Goal: Find specific page/section: Find specific page/section

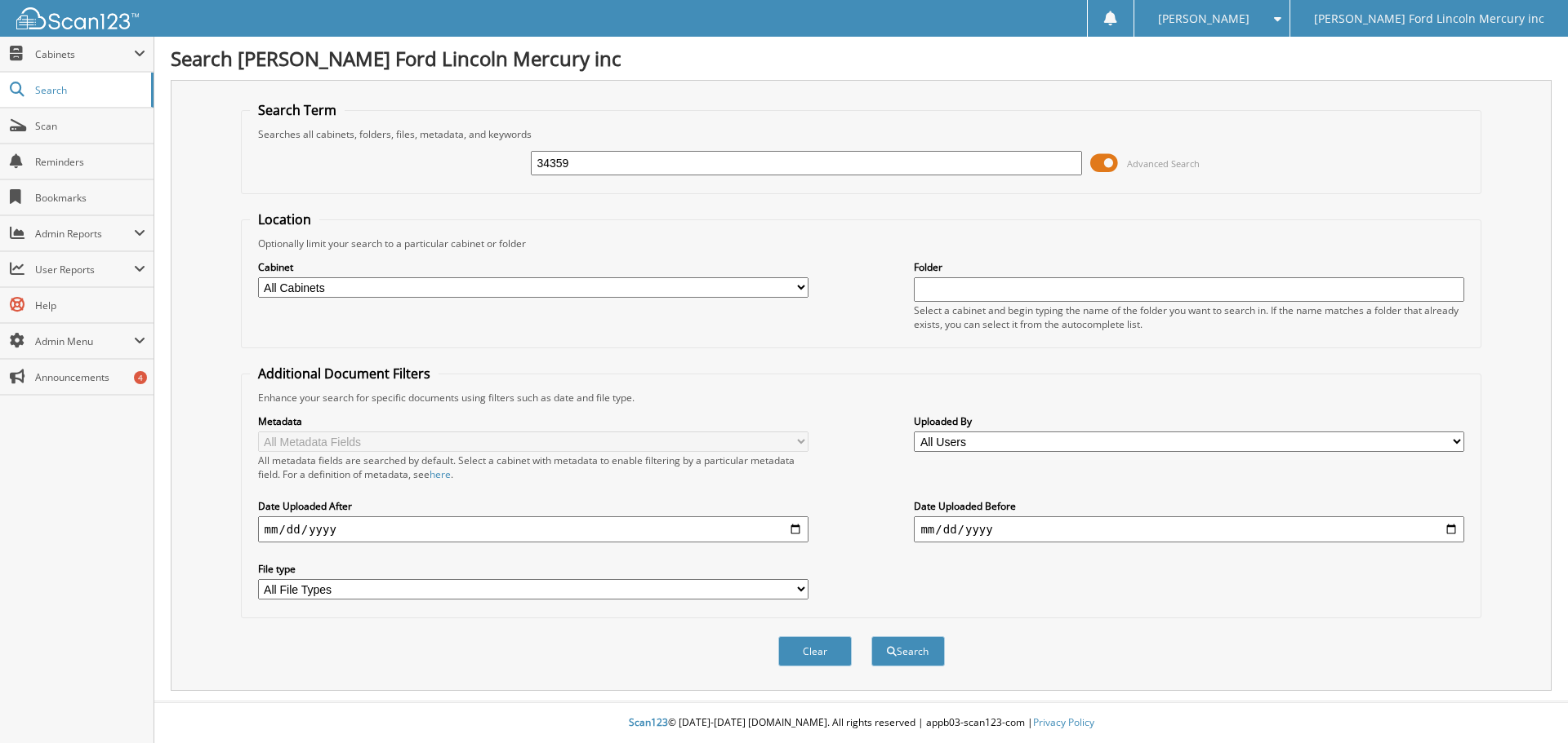
type input "34359"
click at [871, 637] on button "Search" at bounding box center [907, 652] width 73 height 30
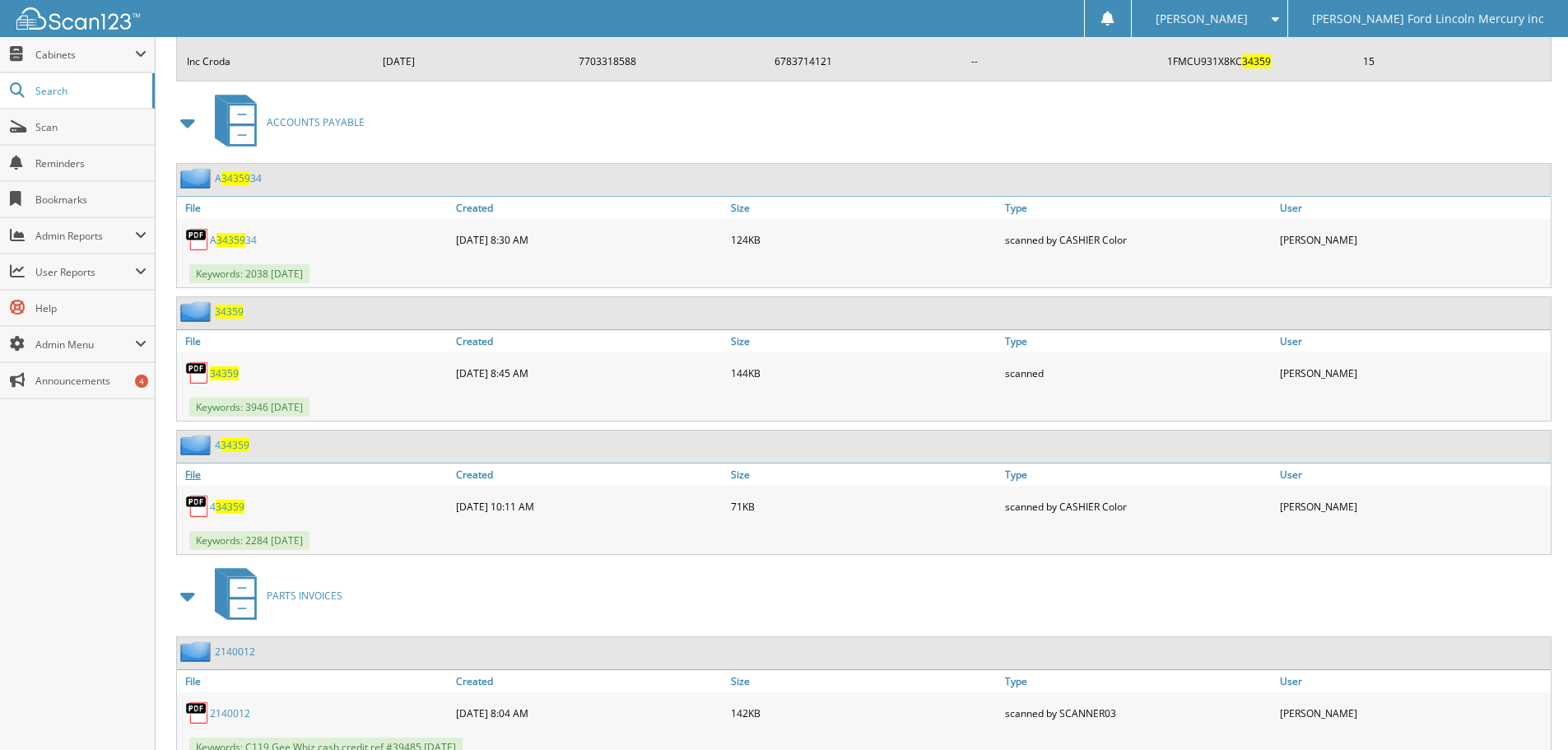
scroll to position [1483, 0]
click at [228, 378] on span "34359" at bounding box center [224, 375] width 29 height 14
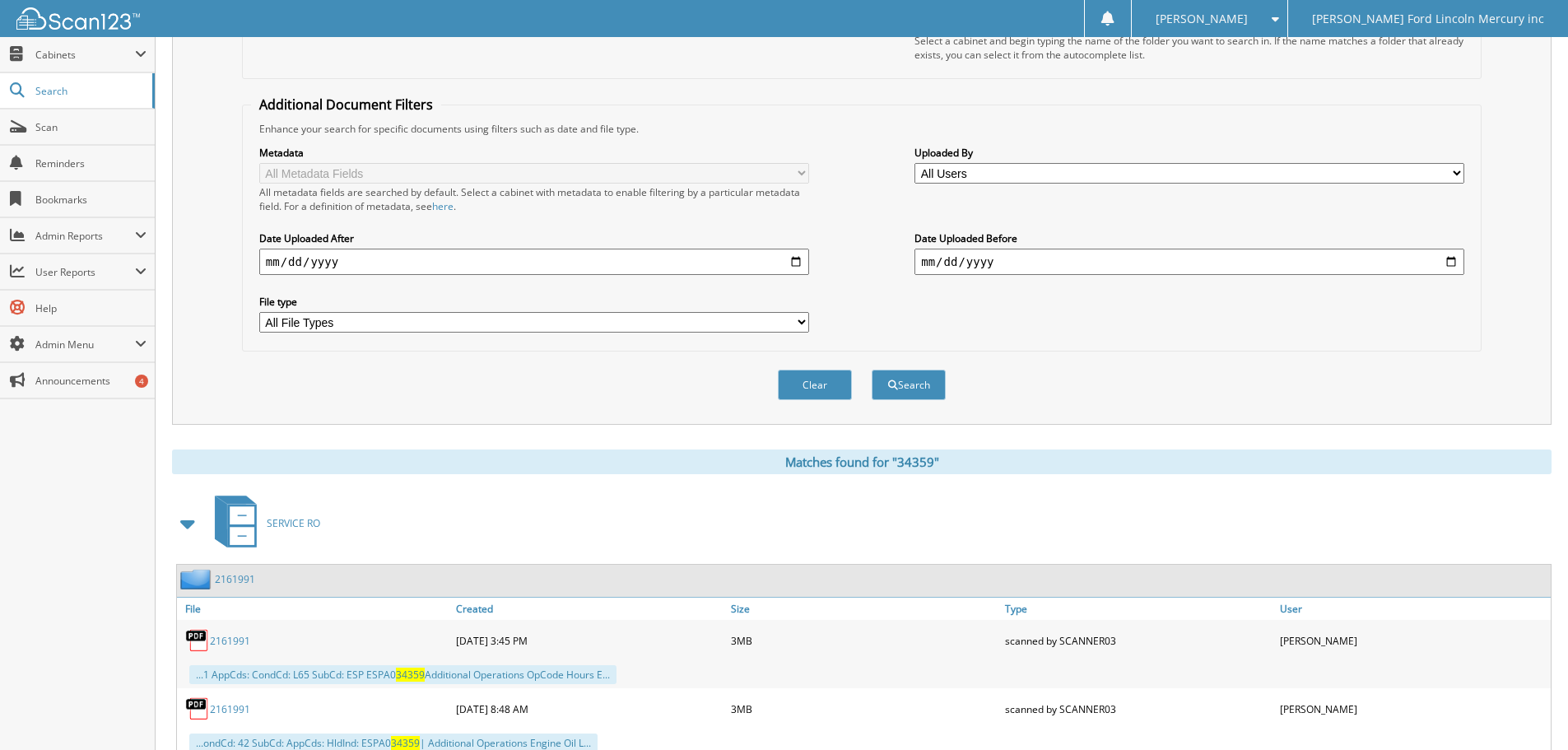
scroll to position [83, 0]
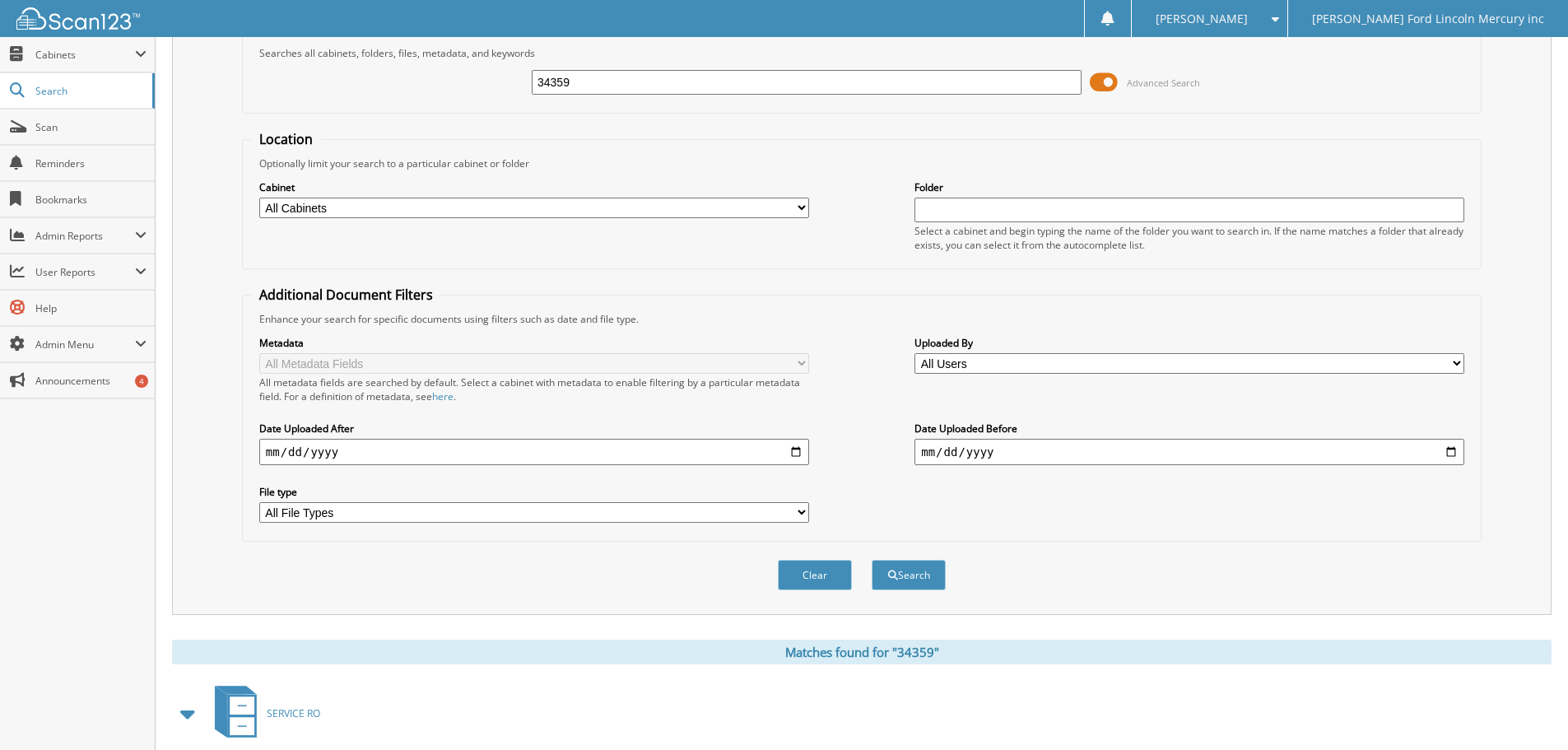
drag, startPoint x: 628, startPoint y: 81, endPoint x: 400, endPoint y: 90, distance: 228.2
click at [423, 89] on div "34359 Advanced Search" at bounding box center [861, 82] width 1221 height 44
type input "034814"
click at [871, 560] on button "Search" at bounding box center [908, 575] width 74 height 30
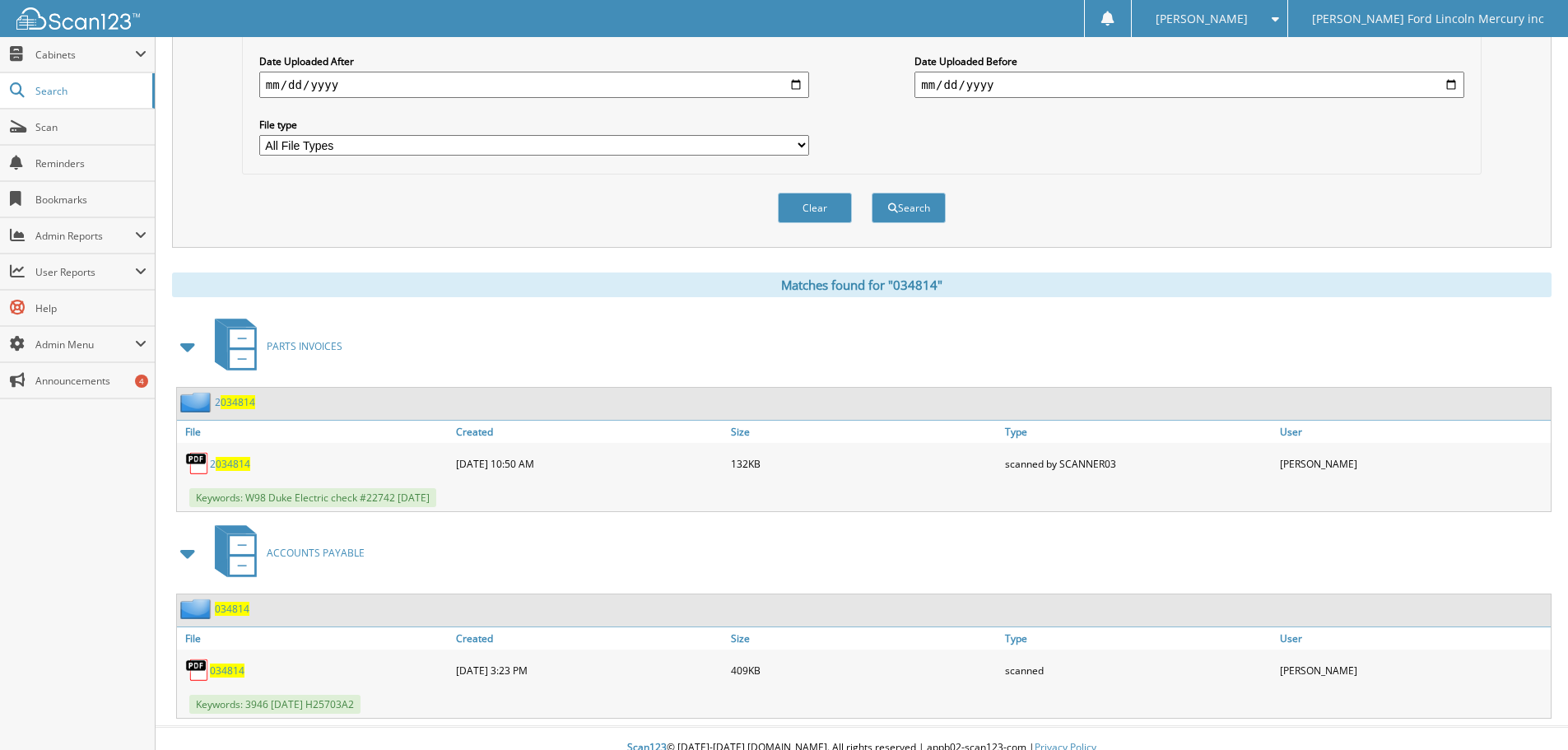
scroll to position [469, 0]
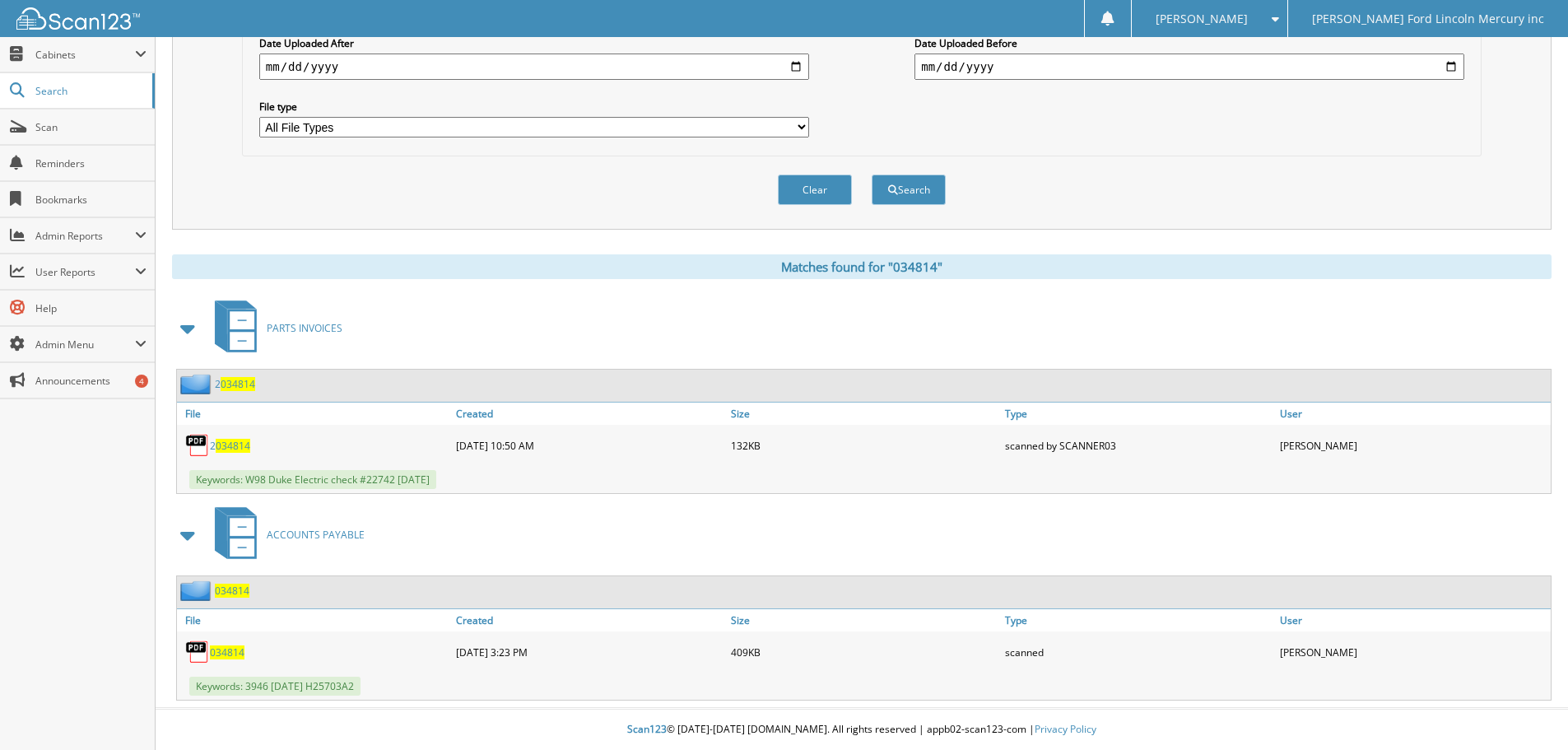
click at [231, 645] on span "034814" at bounding box center [227, 652] width 35 height 14
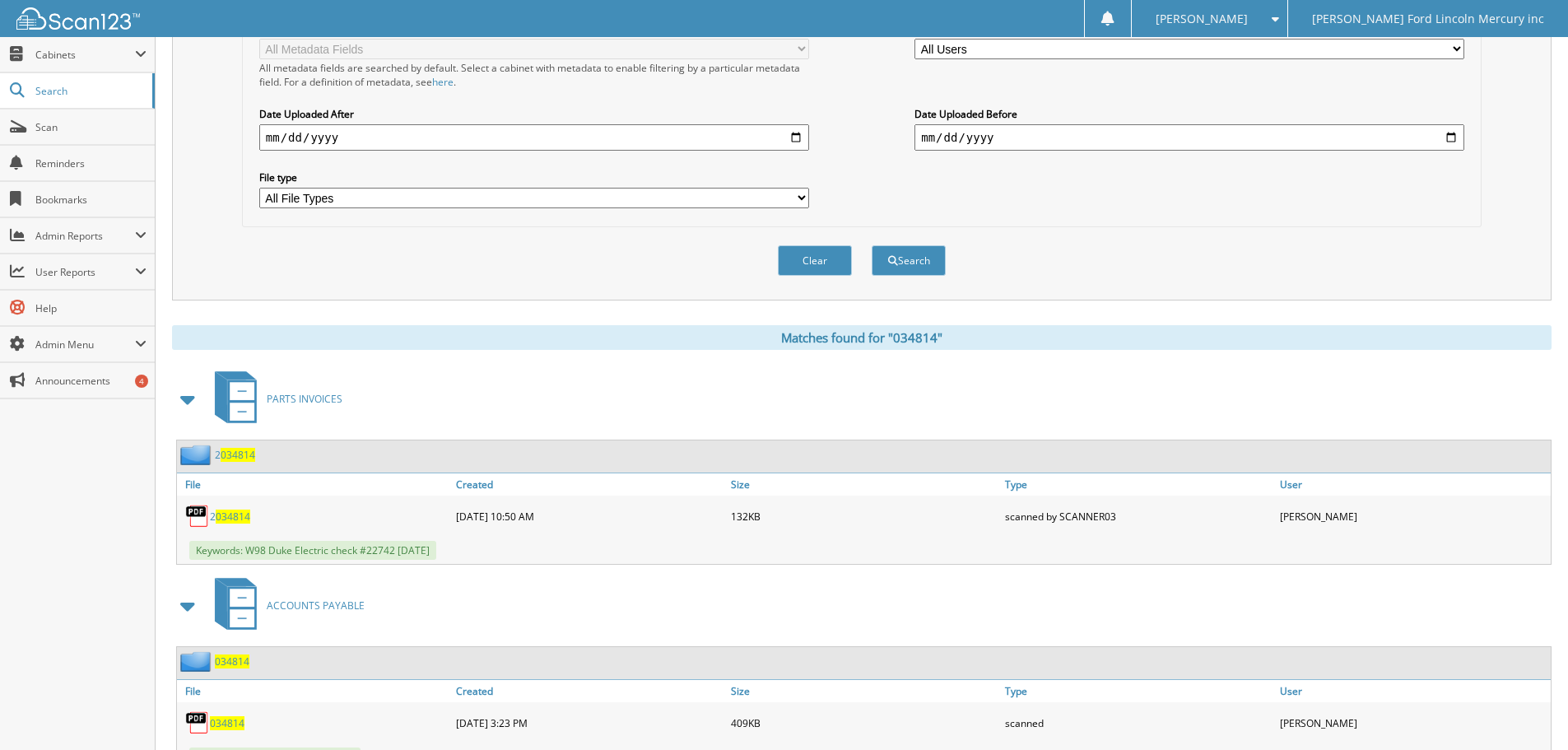
scroll to position [57, 0]
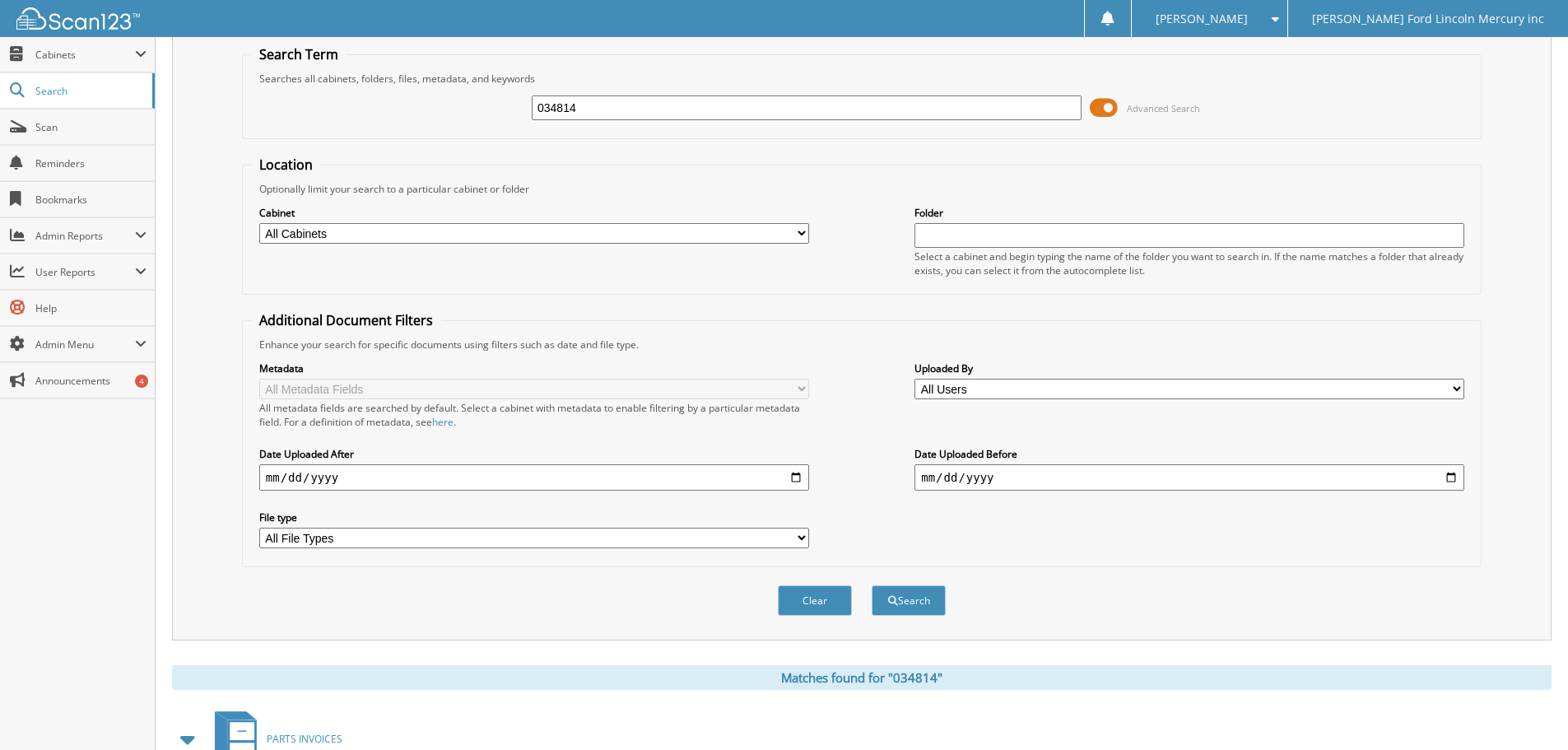
drag, startPoint x: 596, startPoint y: 106, endPoint x: 396, endPoint y: 79, distance: 201.8
click at [423, 91] on div "034814 Advanced Search" at bounding box center [861, 107] width 1221 height 44
type input "034840"
click at [871, 585] on button "Search" at bounding box center [908, 600] width 74 height 30
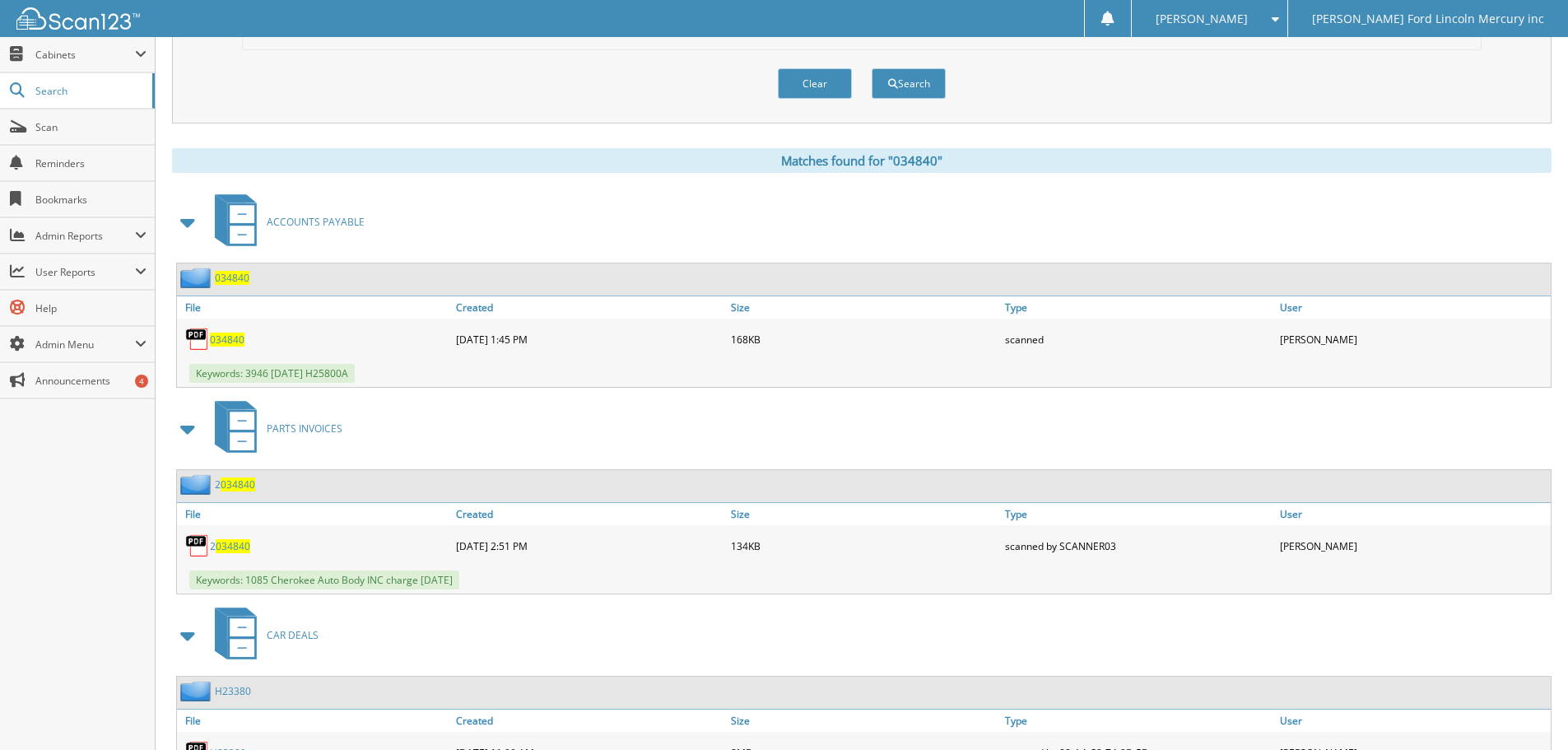
scroll to position [577, 0]
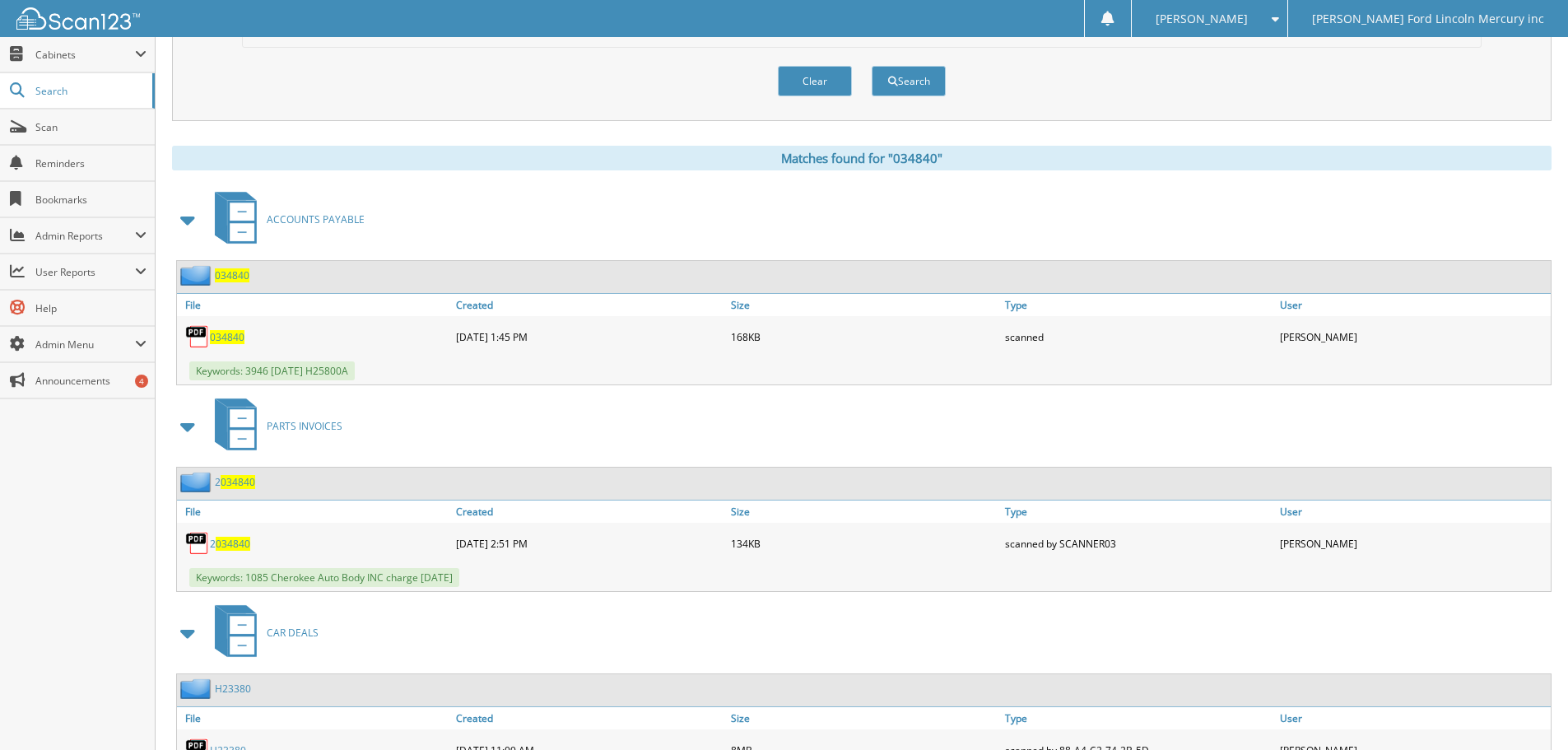
click at [232, 336] on span "034840" at bounding box center [227, 337] width 35 height 14
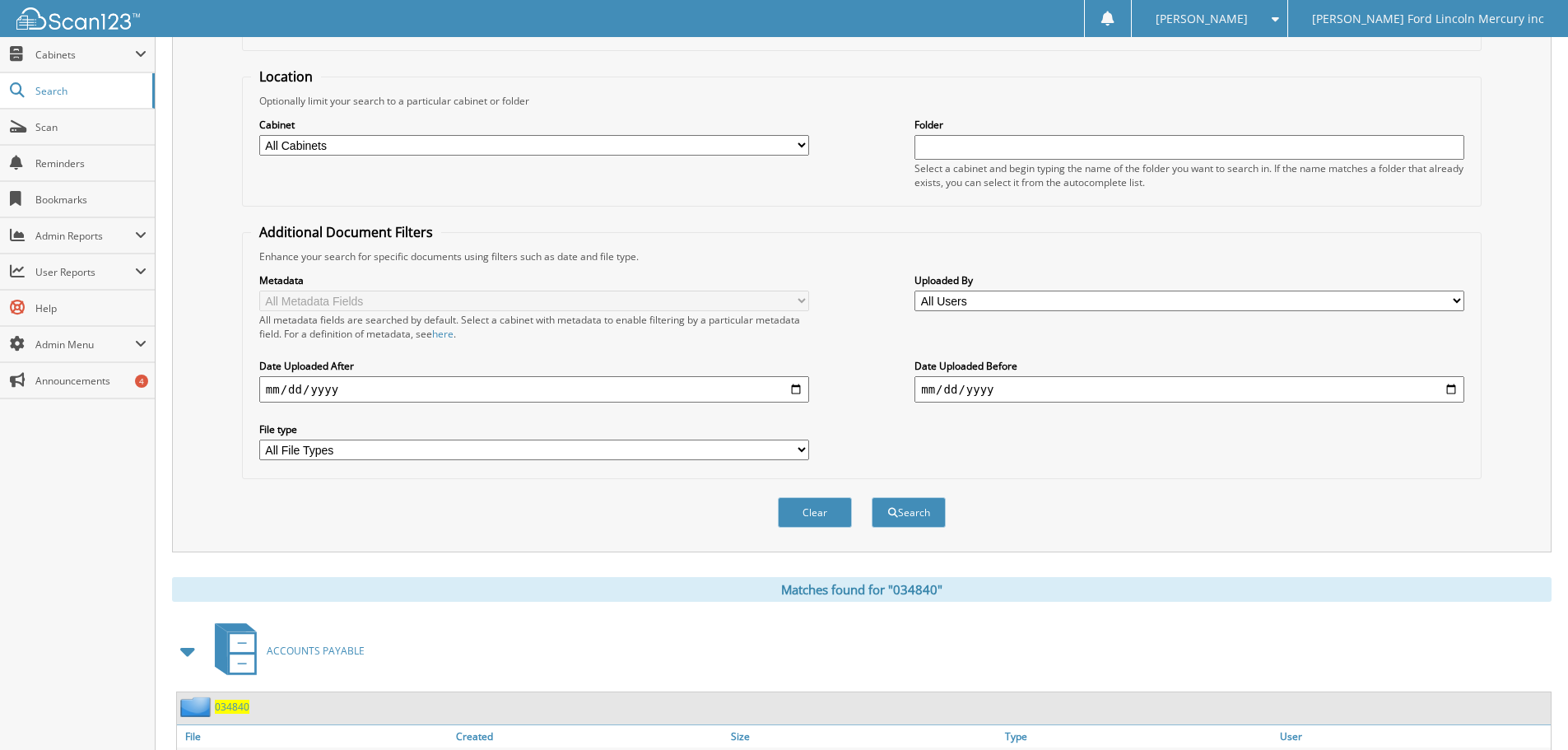
scroll to position [0, 0]
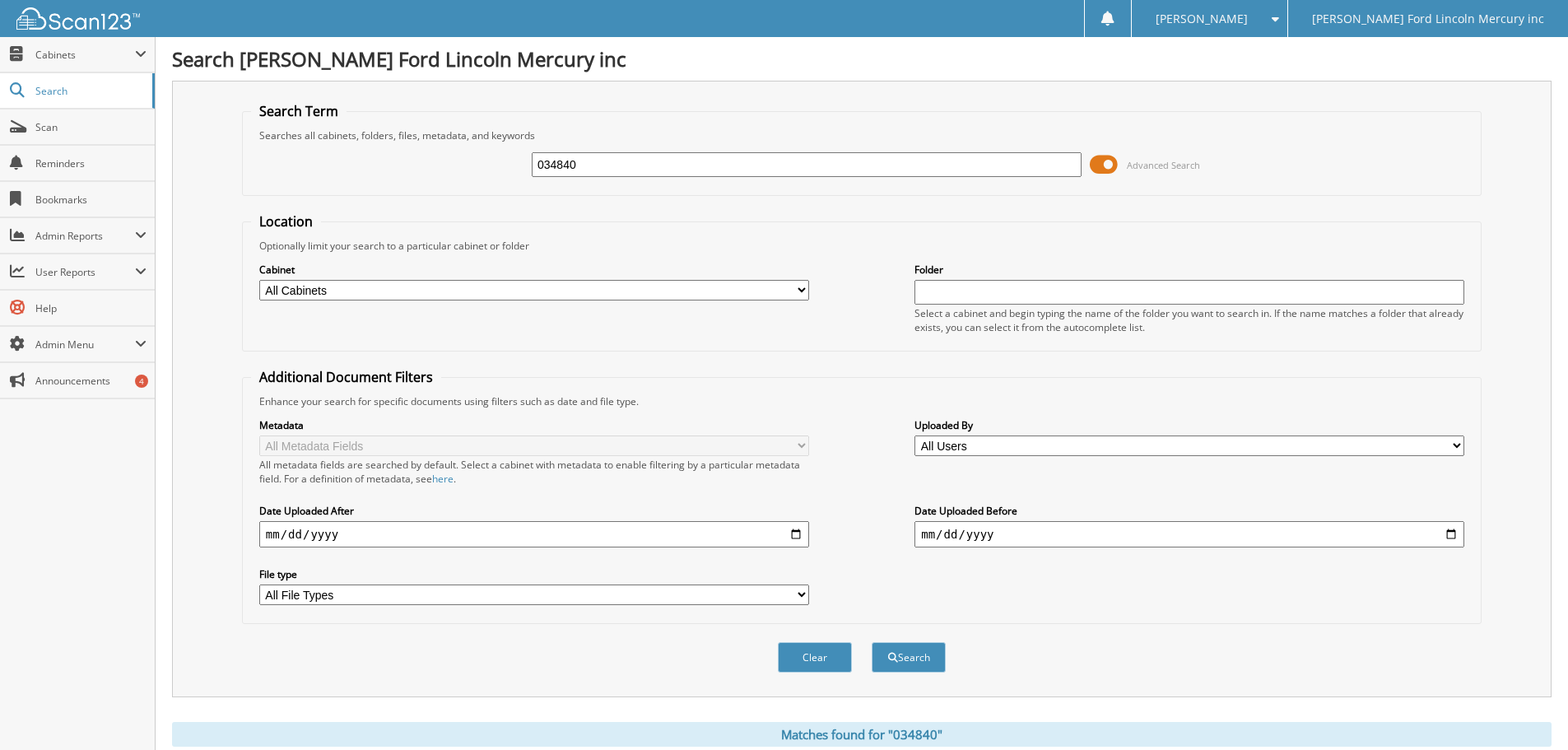
click at [600, 170] on input "034840" at bounding box center [807, 165] width 550 height 24
type input "034848"
click at [871, 643] on button "Search" at bounding box center [908, 658] width 74 height 30
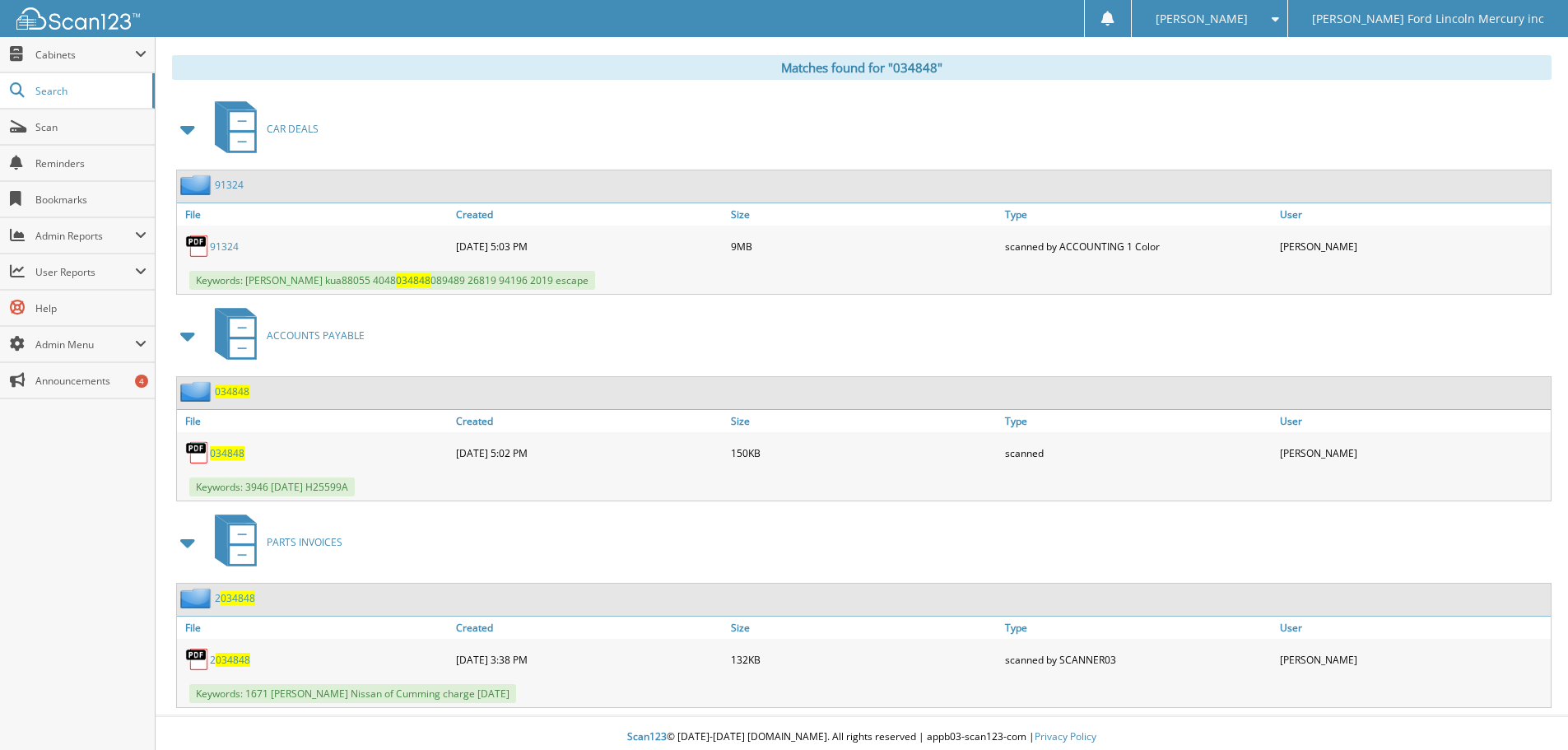
scroll to position [675, 0]
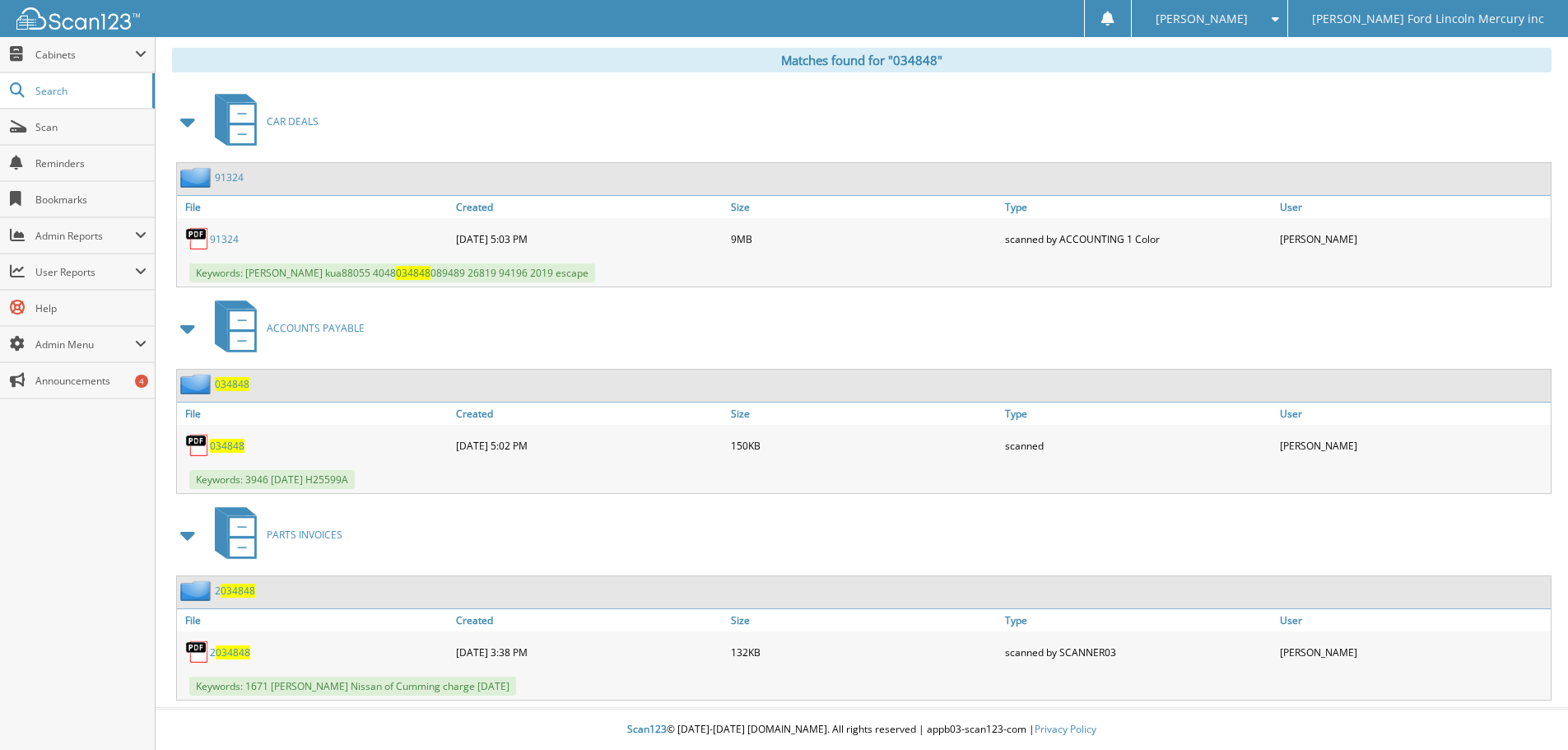
click at [230, 440] on span "034848" at bounding box center [227, 446] width 35 height 14
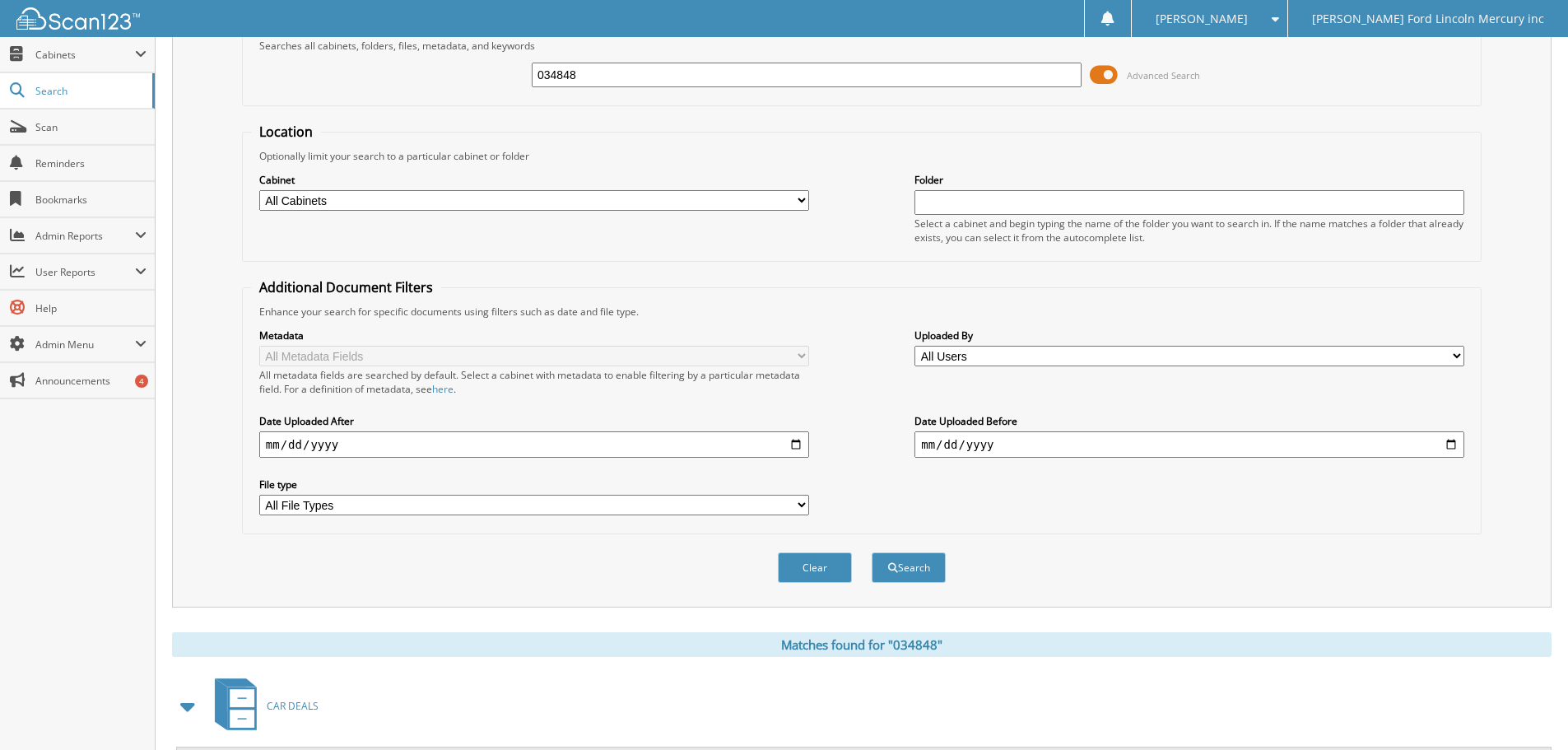
scroll to position [0, 0]
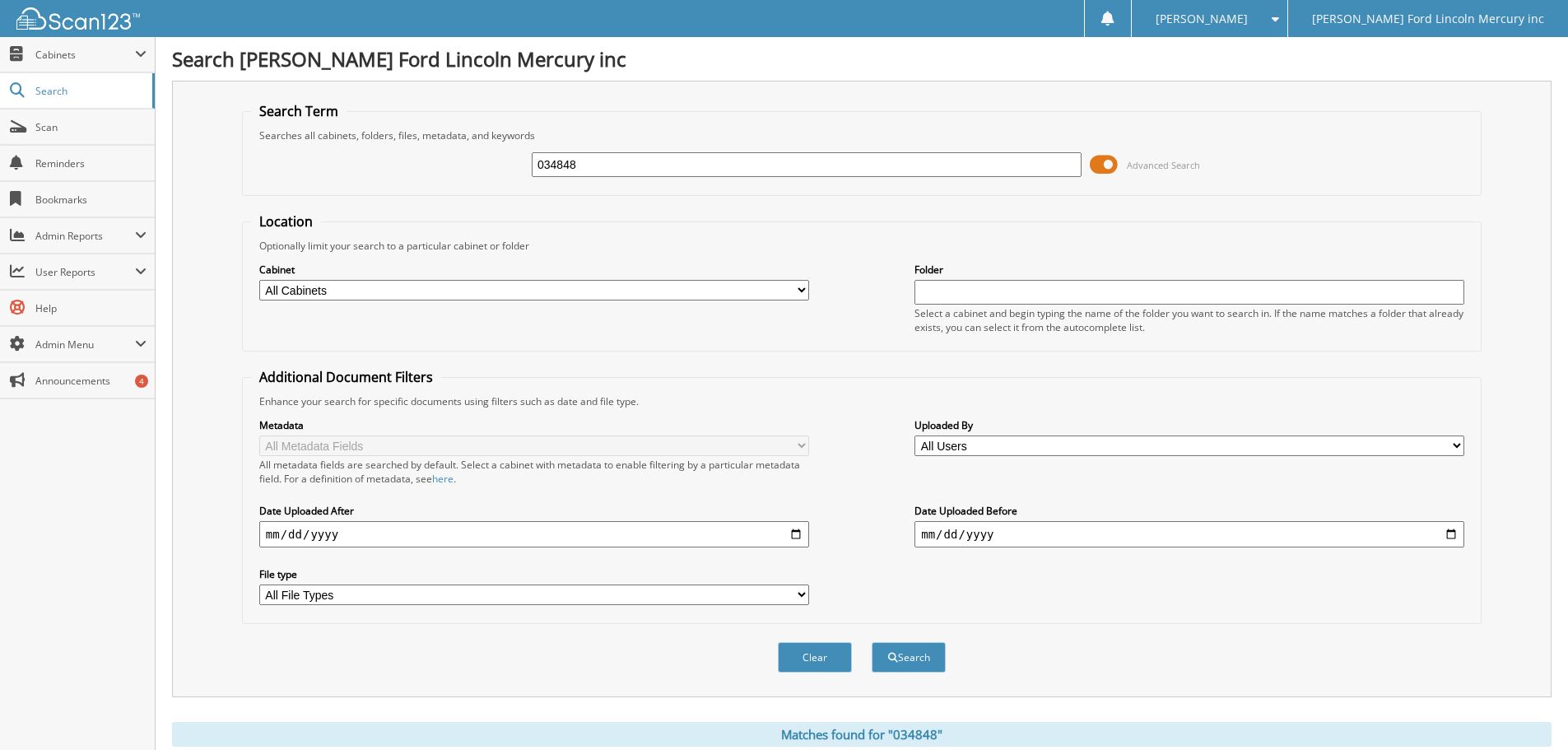
drag, startPoint x: 569, startPoint y: 162, endPoint x: 468, endPoint y: 160, distance: 101.0
click at [489, 160] on div "034848 Advanced Search" at bounding box center [861, 165] width 1221 height 44
type input "034876"
click at [871, 643] on button "Search" at bounding box center [908, 658] width 74 height 30
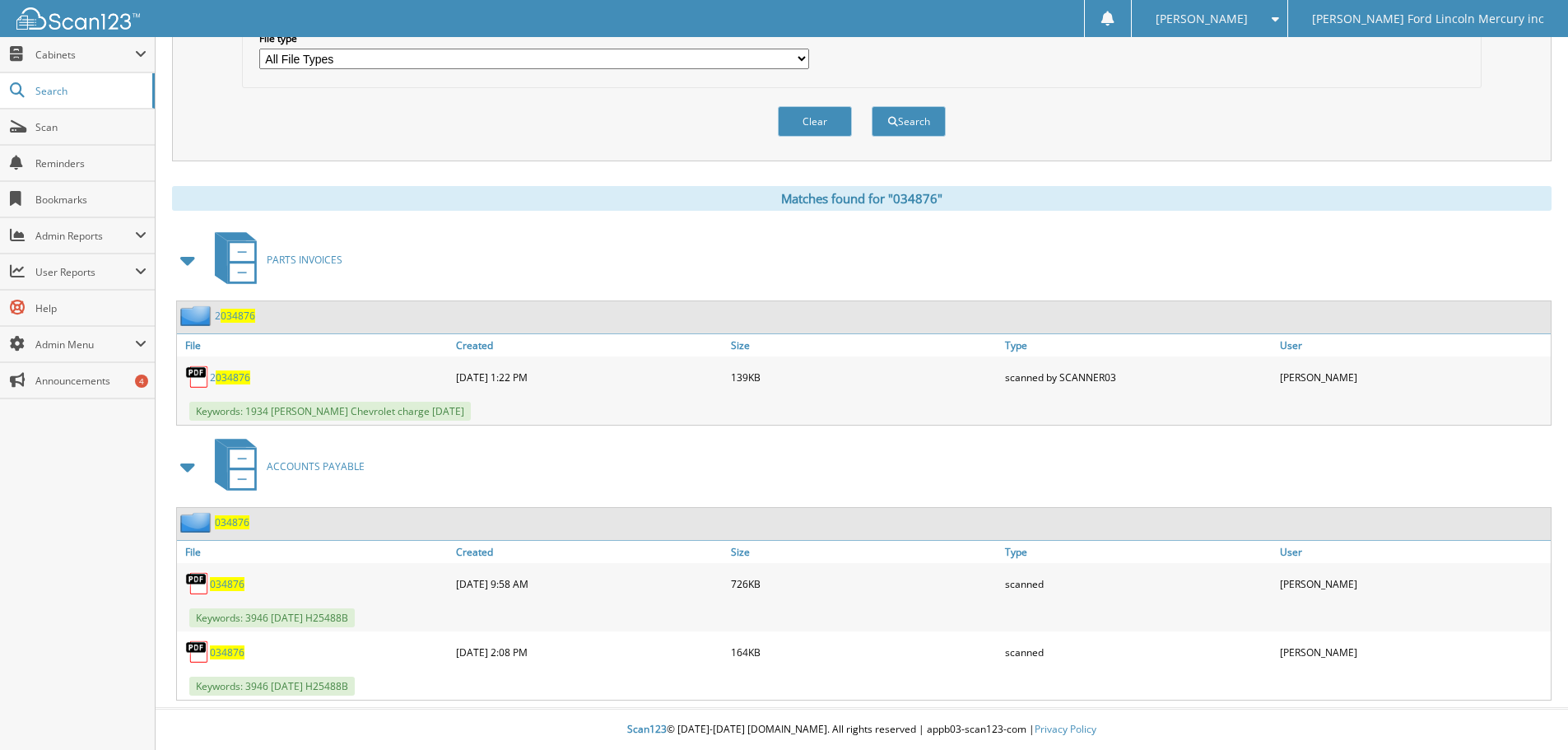
scroll to position [537, 0]
click at [232, 579] on span "034876" at bounding box center [227, 584] width 35 height 14
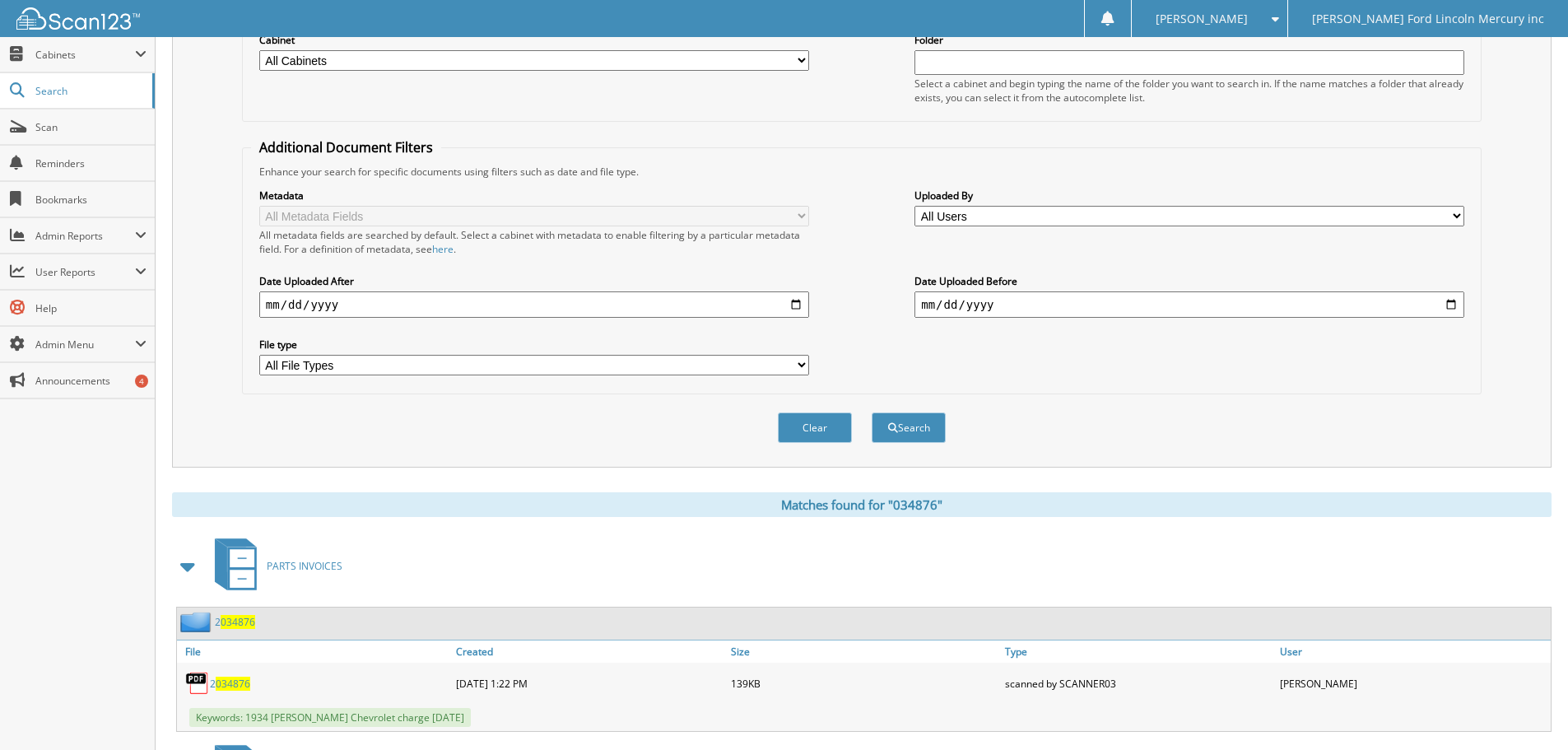
scroll to position [43, 0]
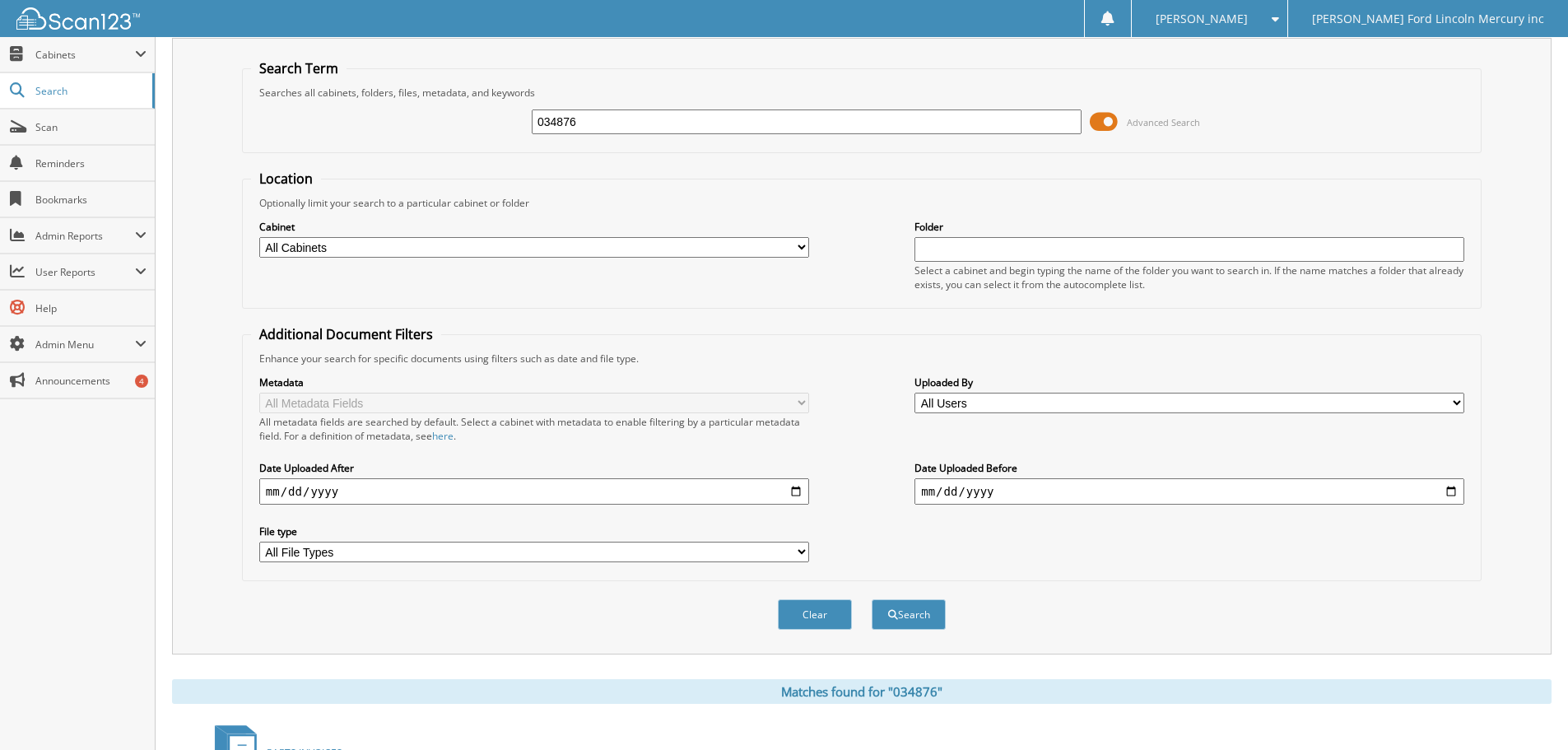
drag, startPoint x: 594, startPoint y: 127, endPoint x: 433, endPoint y: 116, distance: 161.4
click at [504, 126] on div "034876 Advanced Search" at bounding box center [861, 121] width 1221 height 44
type input "034896"
click at [871, 599] on button "Search" at bounding box center [908, 614] width 74 height 30
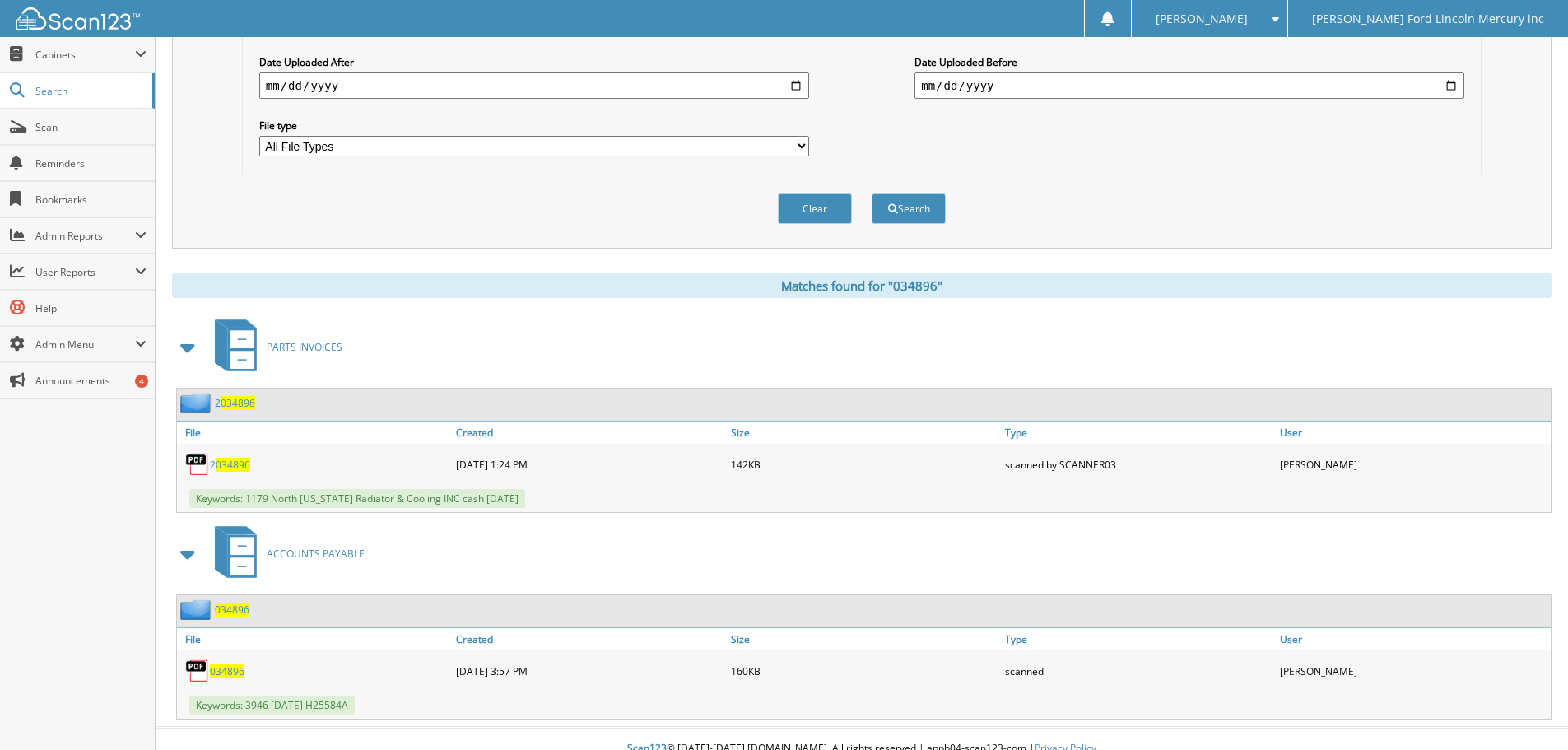
scroll to position [469, 0]
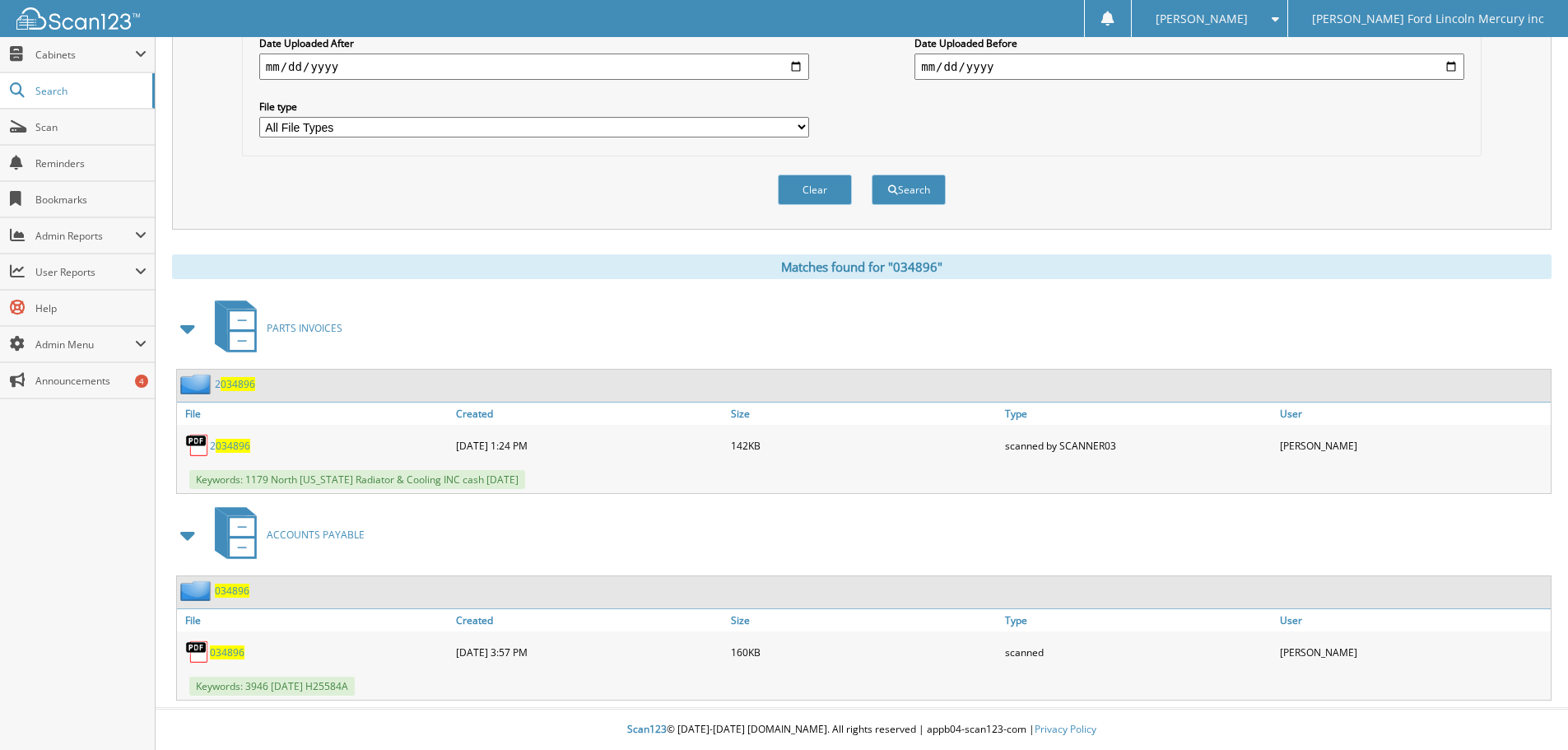
click at [222, 644] on div "034896" at bounding box center [314, 652] width 275 height 33
click at [223, 658] on span "034896" at bounding box center [227, 652] width 35 height 14
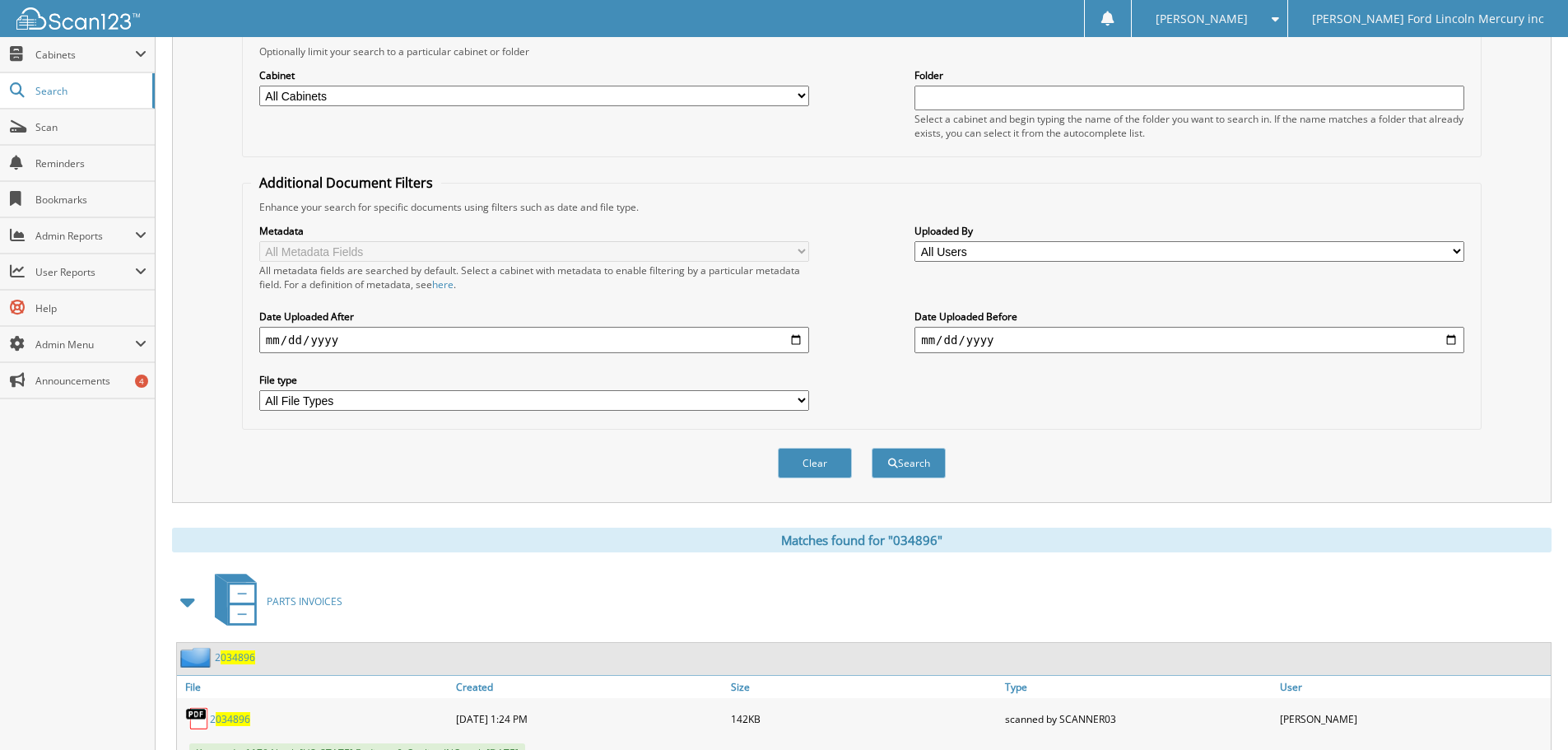
scroll to position [0, 0]
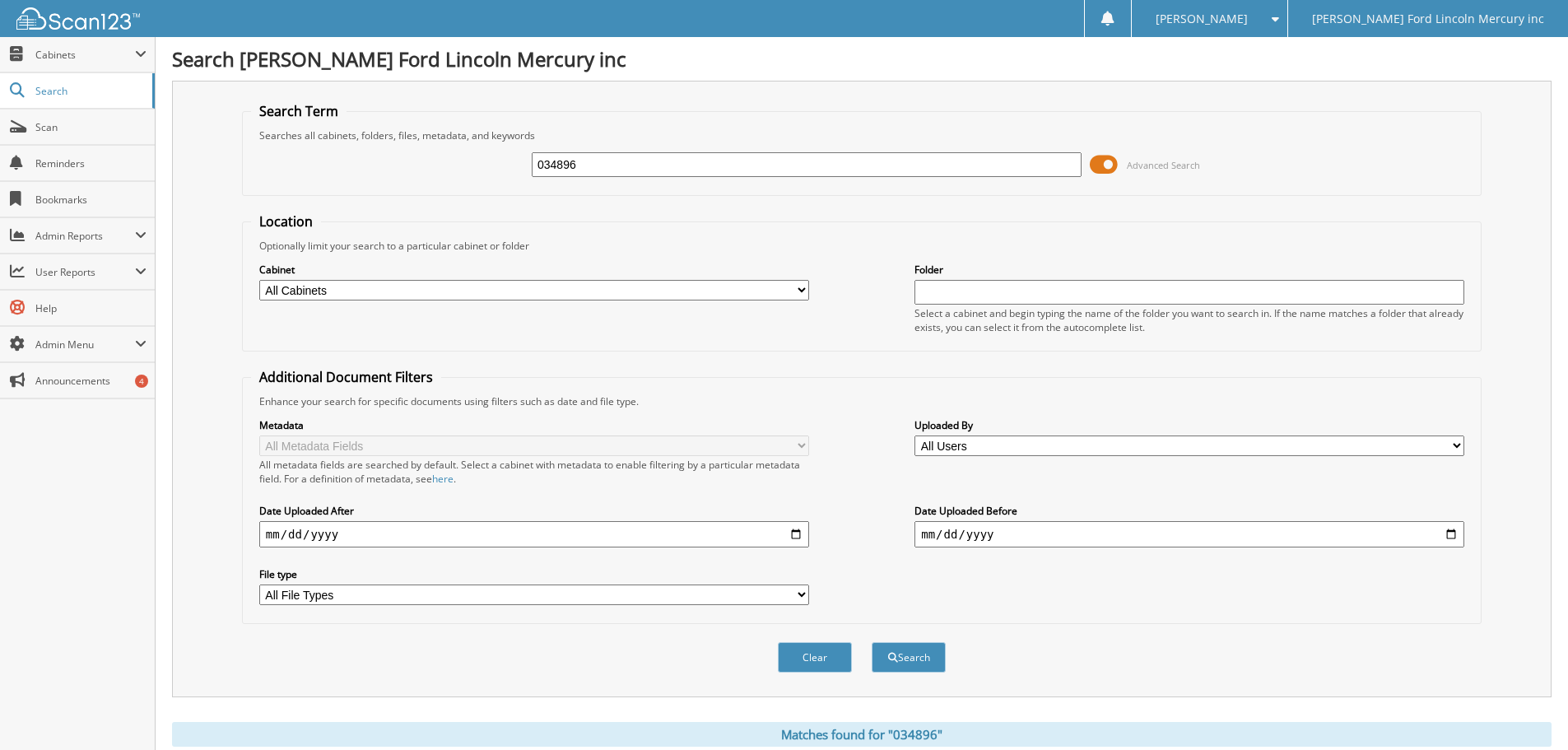
click at [487, 149] on div "034896 Advanced Search" at bounding box center [861, 165] width 1221 height 44
type input "034892"
click at [871, 643] on button "Search" at bounding box center [908, 658] width 74 height 30
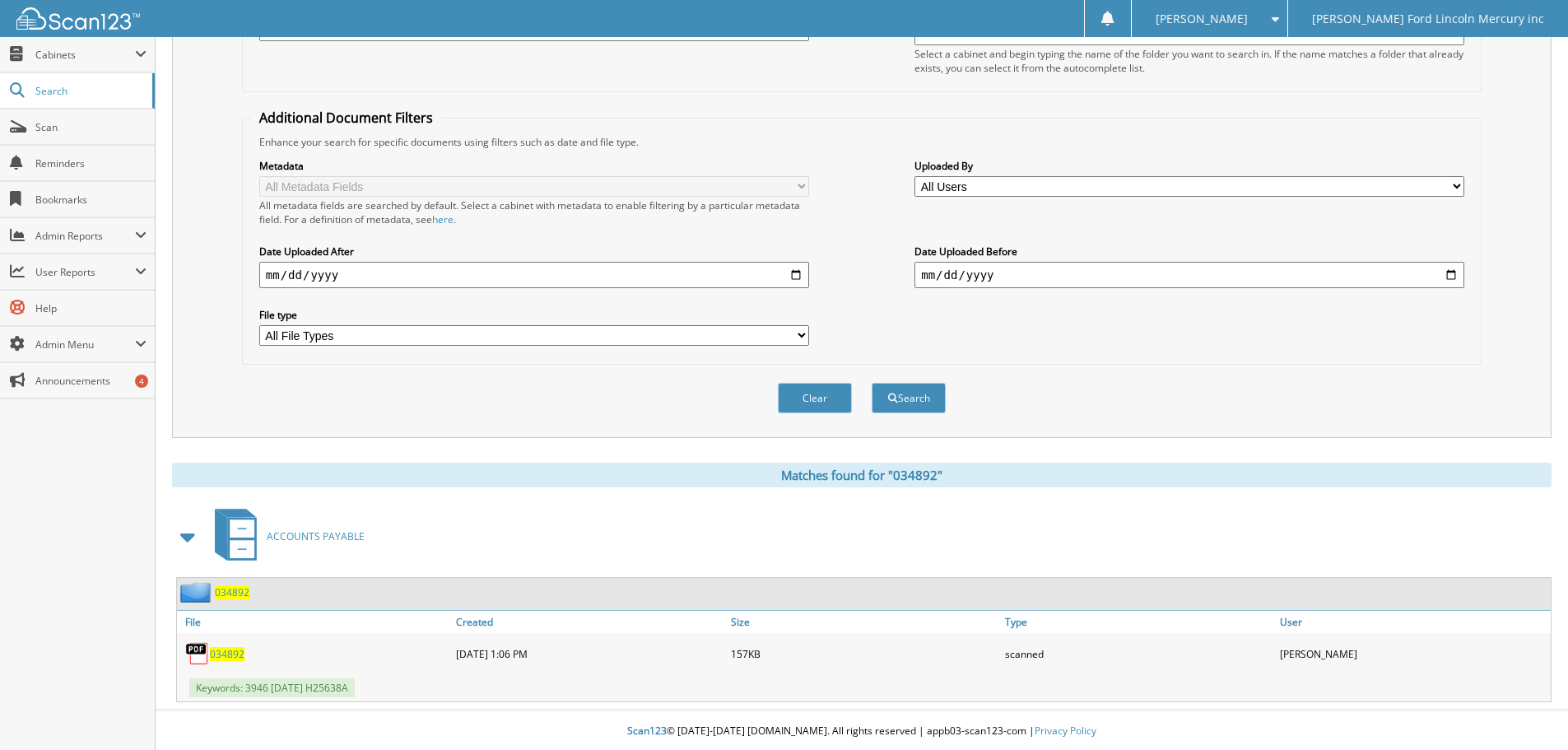
scroll to position [262, 0]
click at [234, 652] on span "034892" at bounding box center [227, 652] width 35 height 14
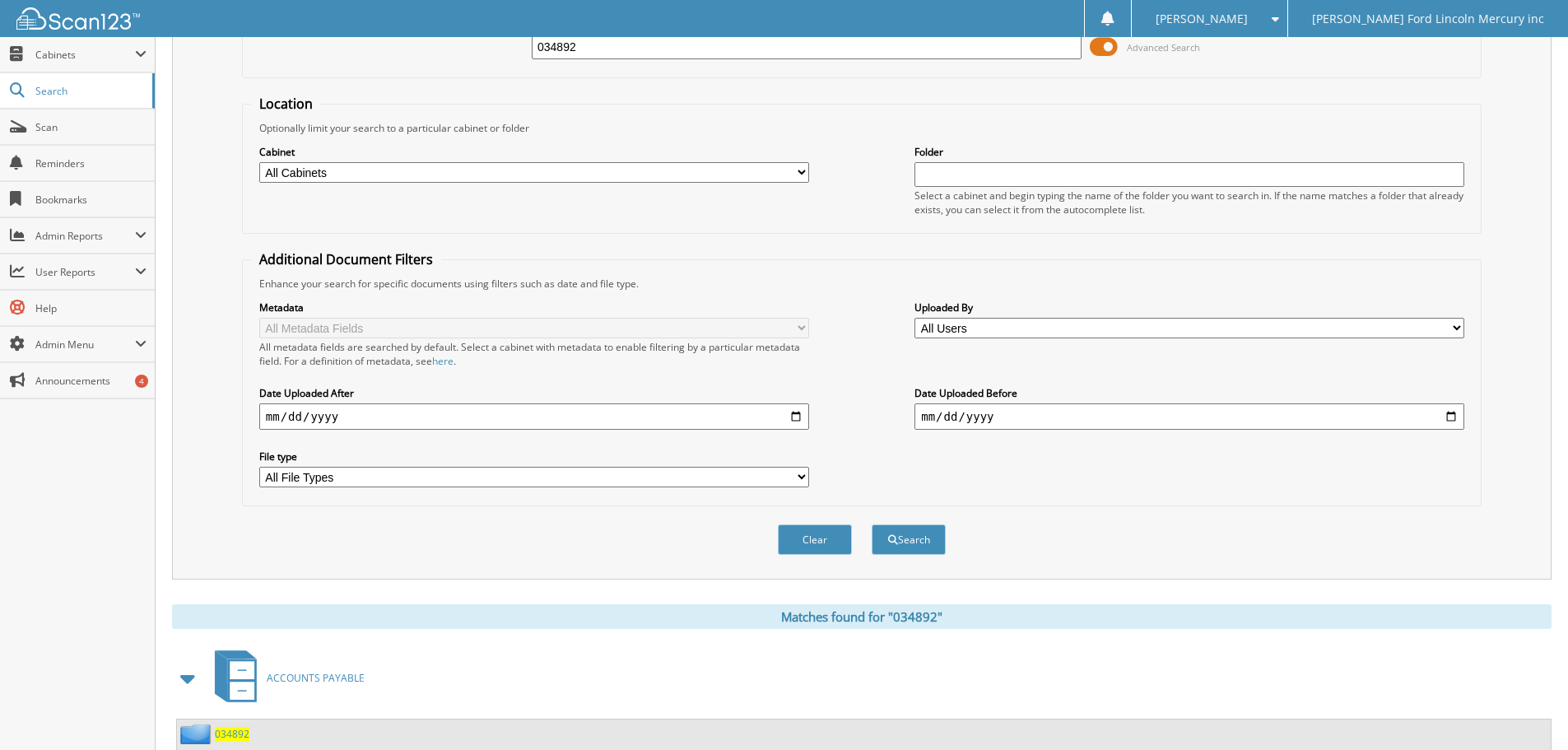
scroll to position [0, 0]
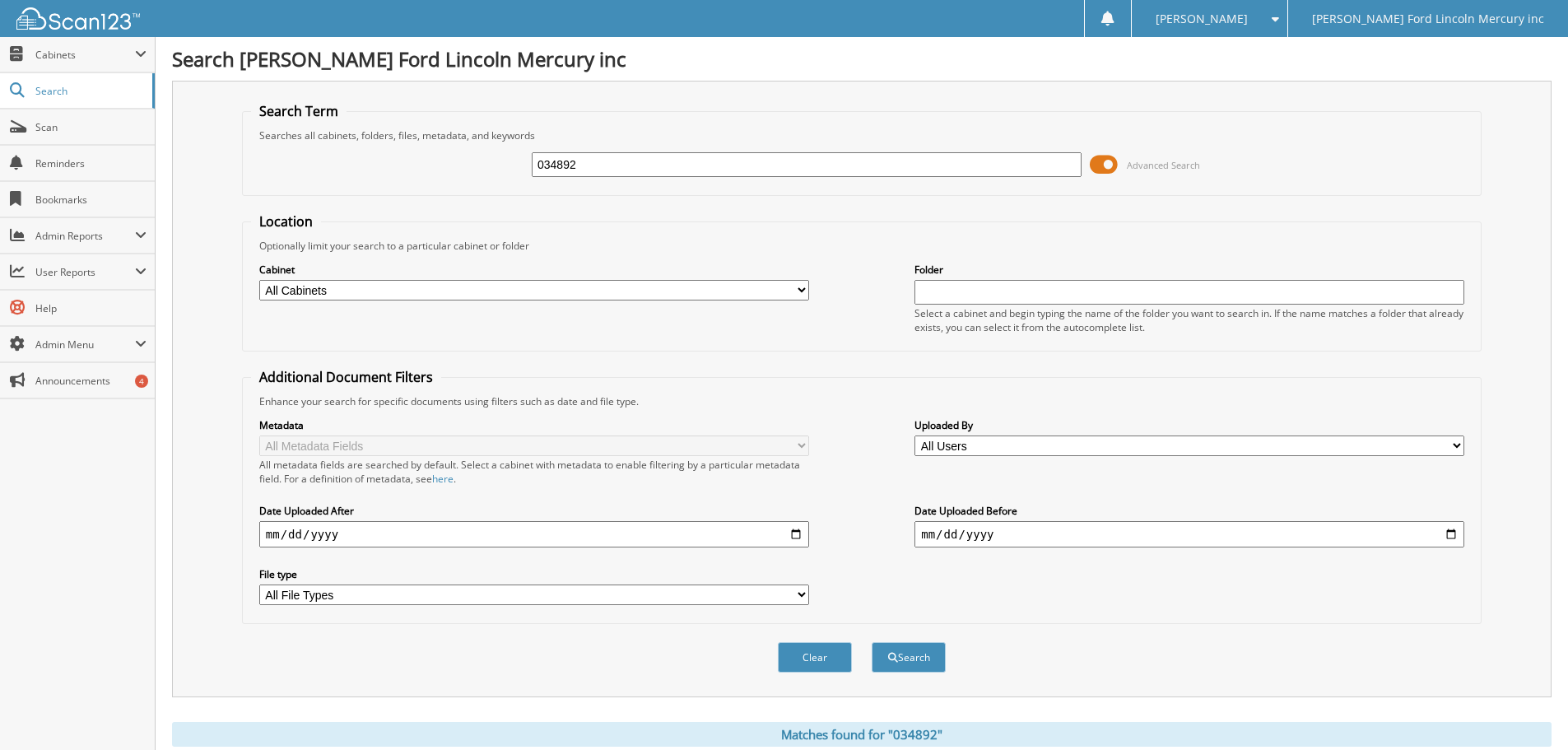
click at [586, 171] on input "034892" at bounding box center [807, 165] width 550 height 24
type input "034891"
click at [871, 643] on button "Search" at bounding box center [908, 658] width 74 height 30
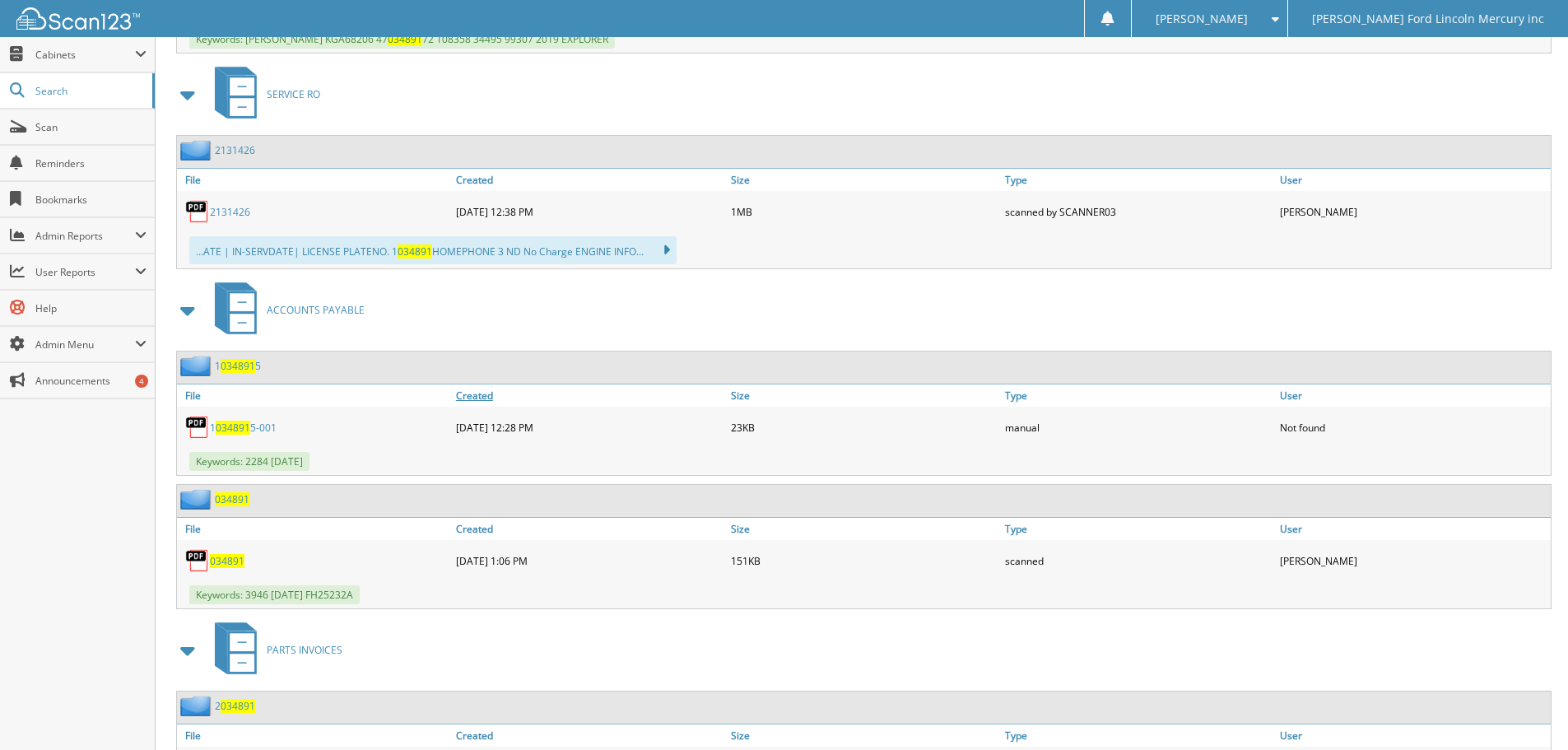
scroll to position [1194, 0]
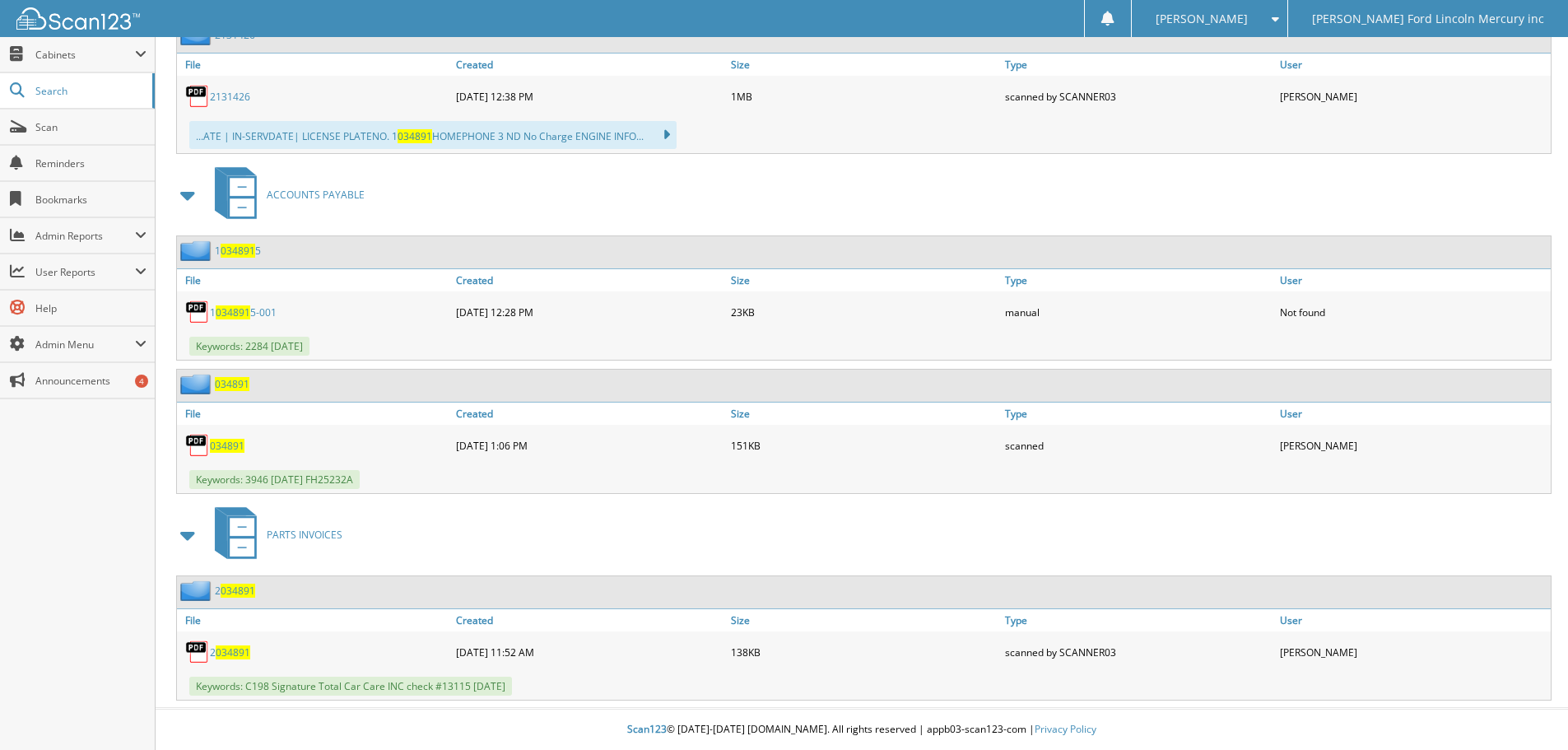
click at [225, 444] on span "034891" at bounding box center [227, 446] width 35 height 14
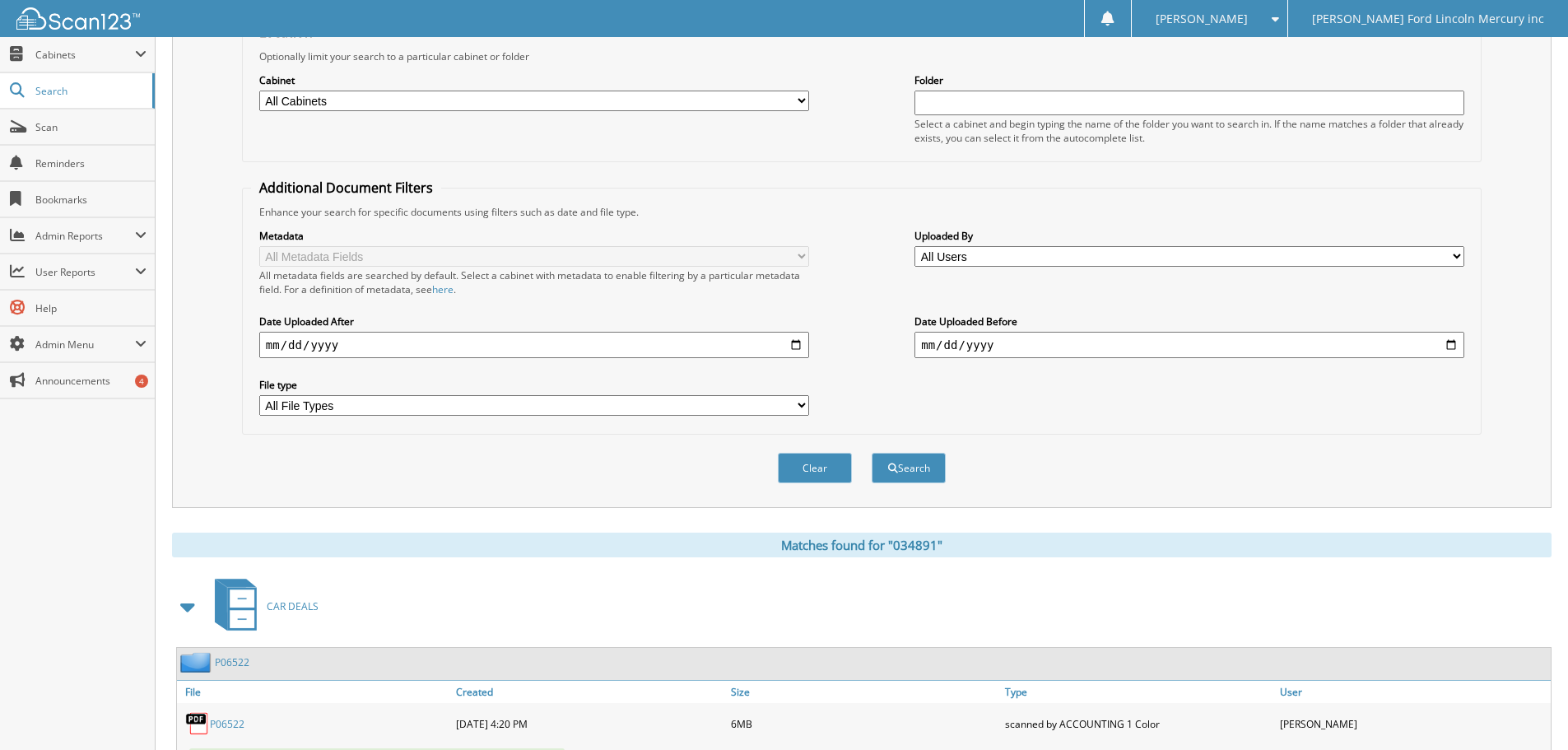
scroll to position [0, 0]
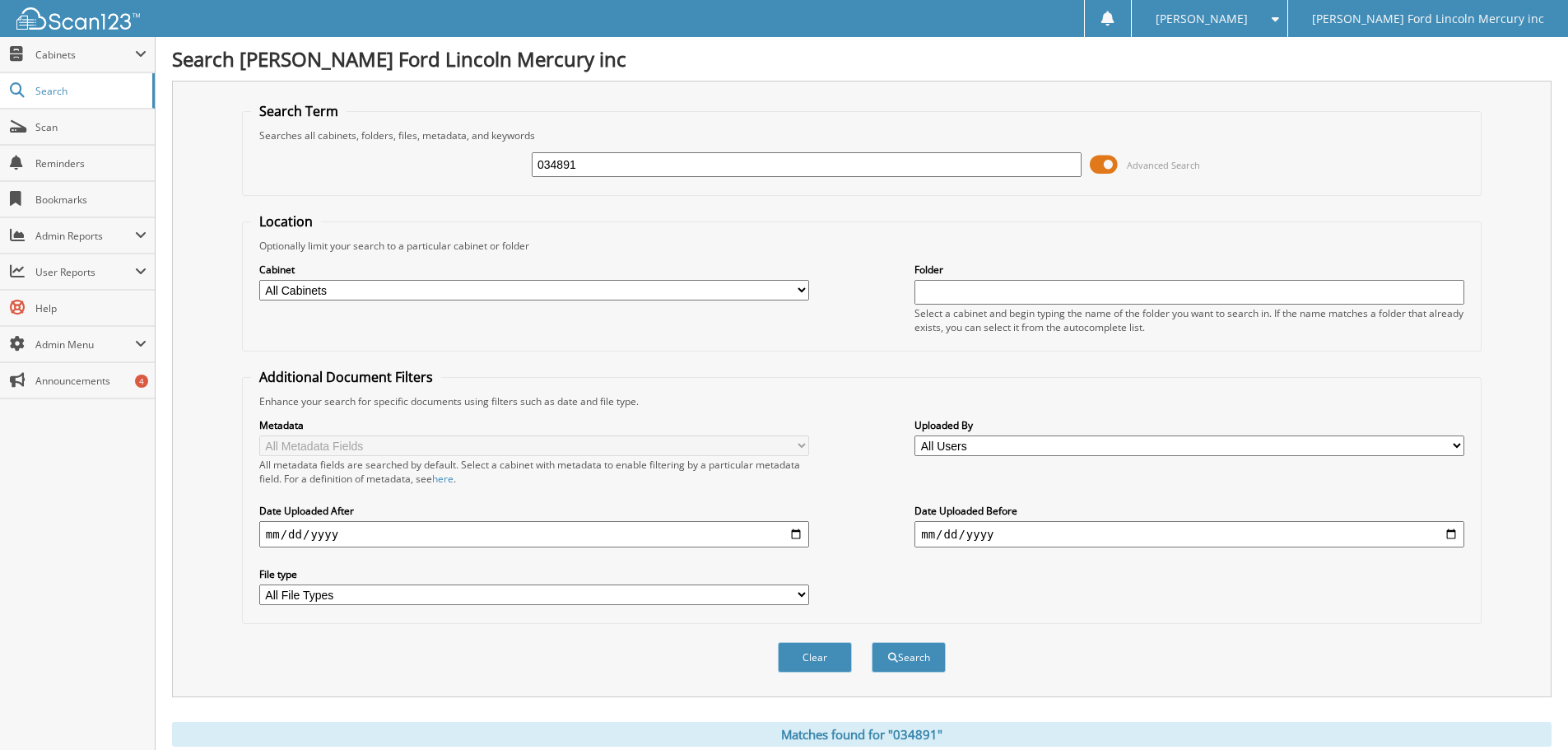
drag, startPoint x: 613, startPoint y: 156, endPoint x: 456, endPoint y: 146, distance: 157.3
click at [476, 150] on div "034891 Advanced Search" at bounding box center [861, 165] width 1221 height 44
type input "034891"
click at [871, 643] on button "Search" at bounding box center [908, 658] width 74 height 30
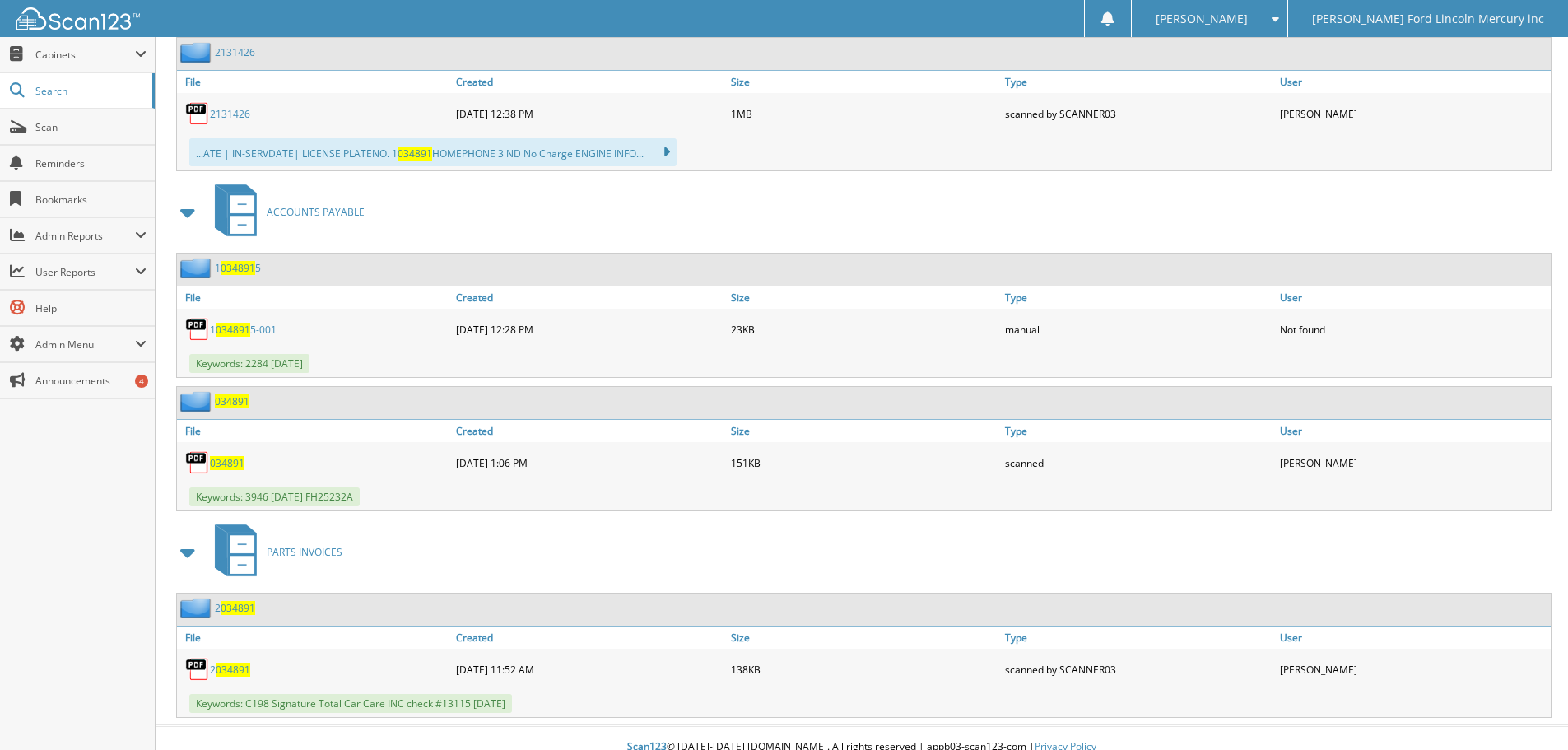
scroll to position [1194, 0]
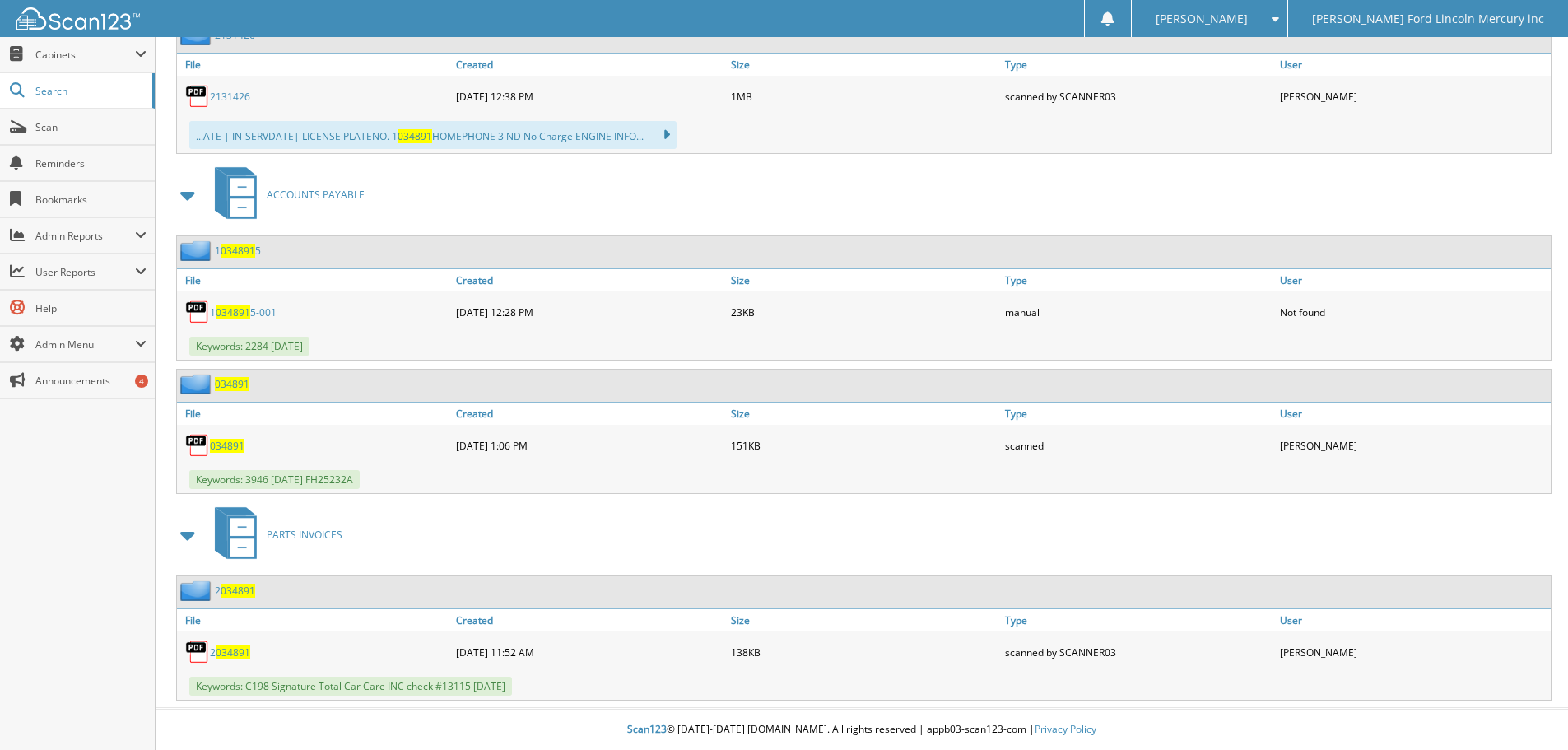
click at [225, 446] on span "034891" at bounding box center [227, 446] width 35 height 14
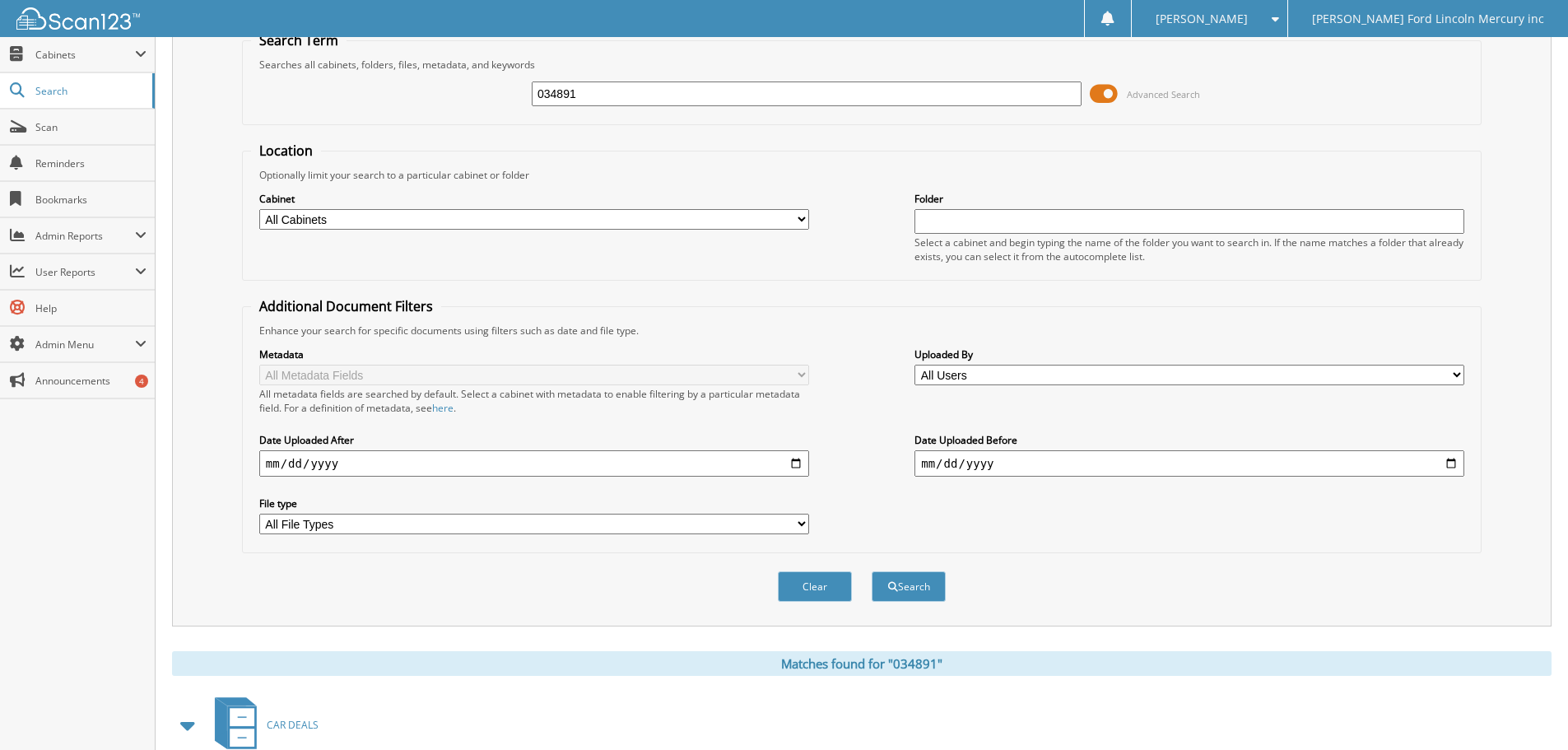
scroll to position [0, 0]
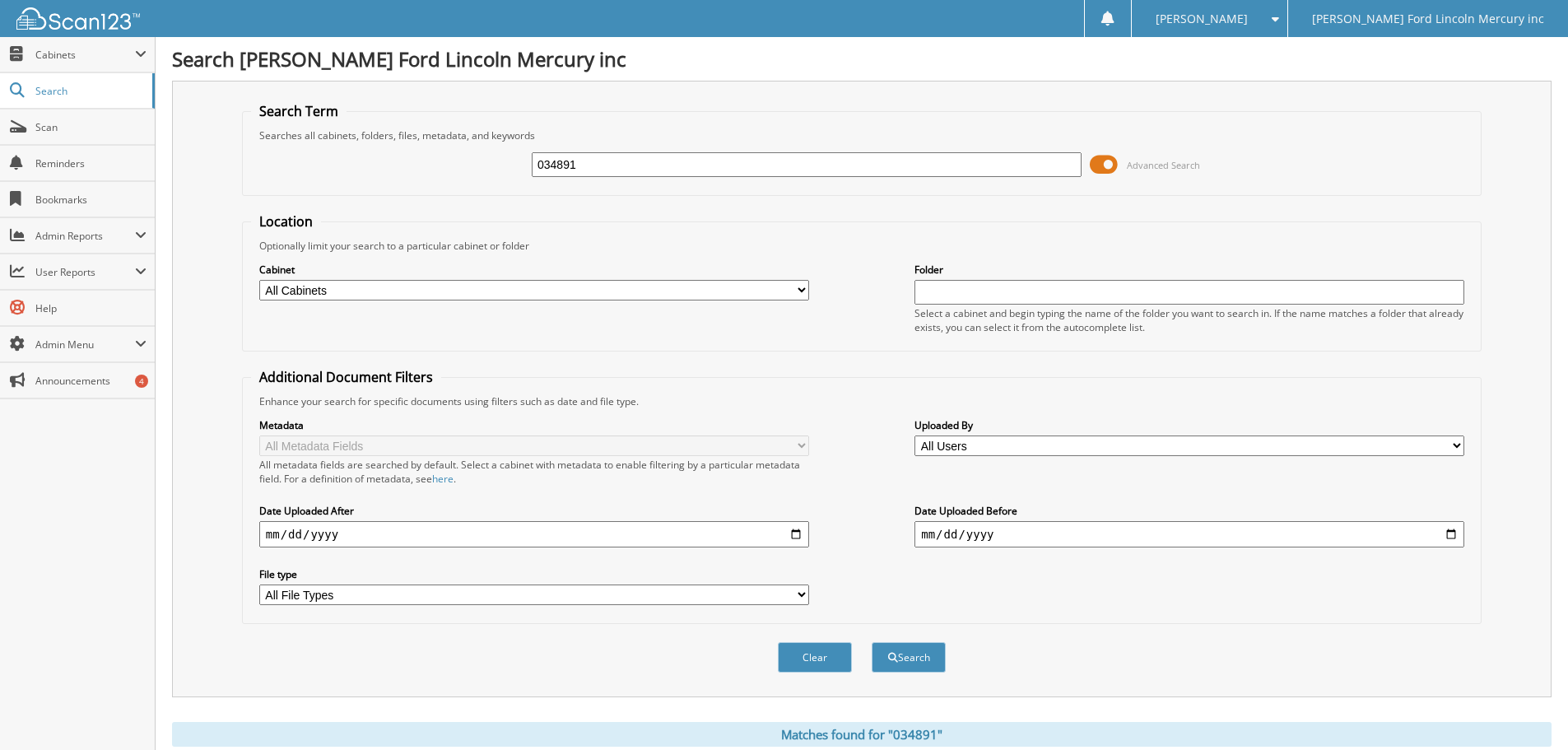
drag, startPoint x: 533, startPoint y: 169, endPoint x: 478, endPoint y: 168, distance: 55.0
click at [493, 168] on div "034891 Advanced Search" at bounding box center [861, 165] width 1221 height 44
type input "034929"
click at [871, 643] on button "Search" at bounding box center [908, 658] width 74 height 30
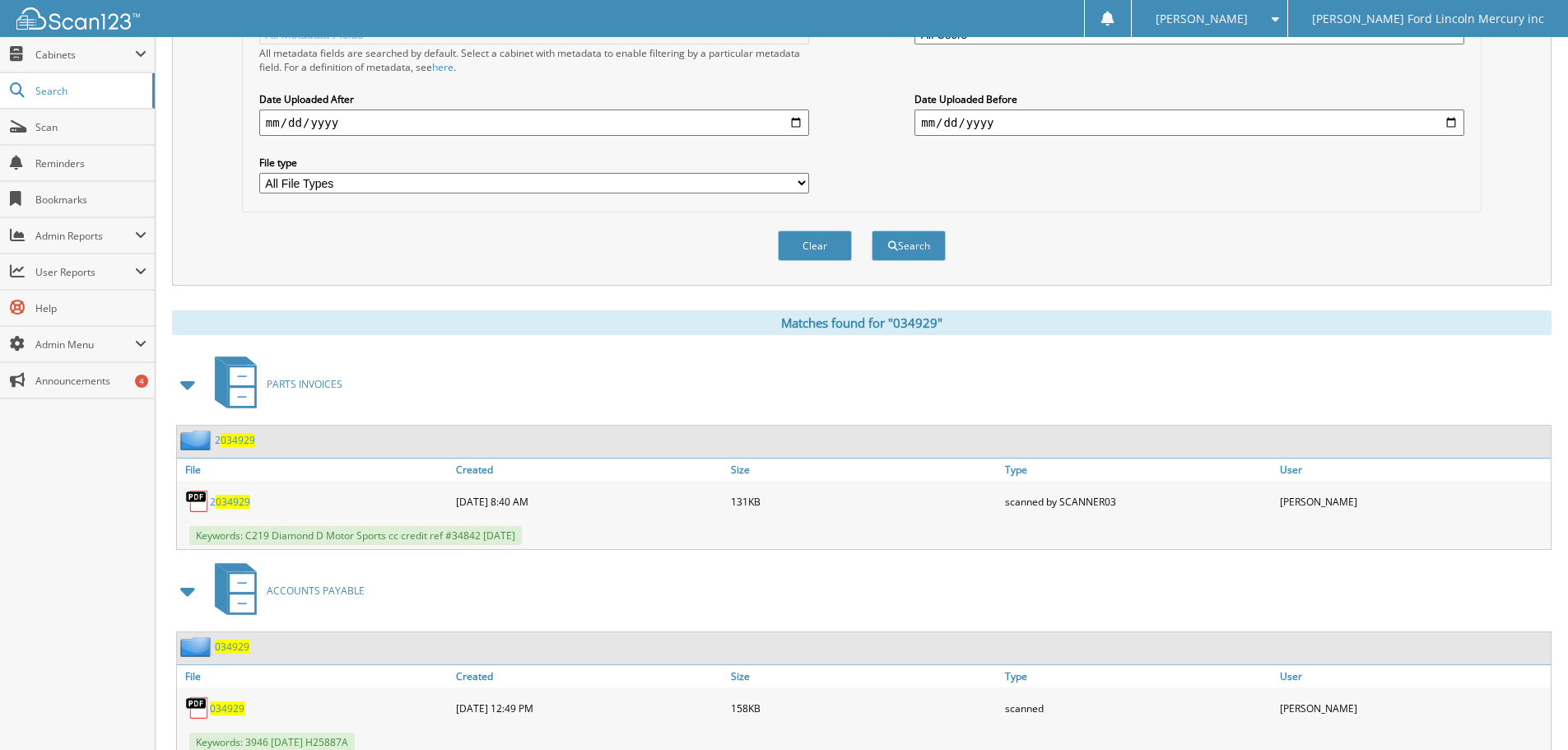
scroll to position [469, 0]
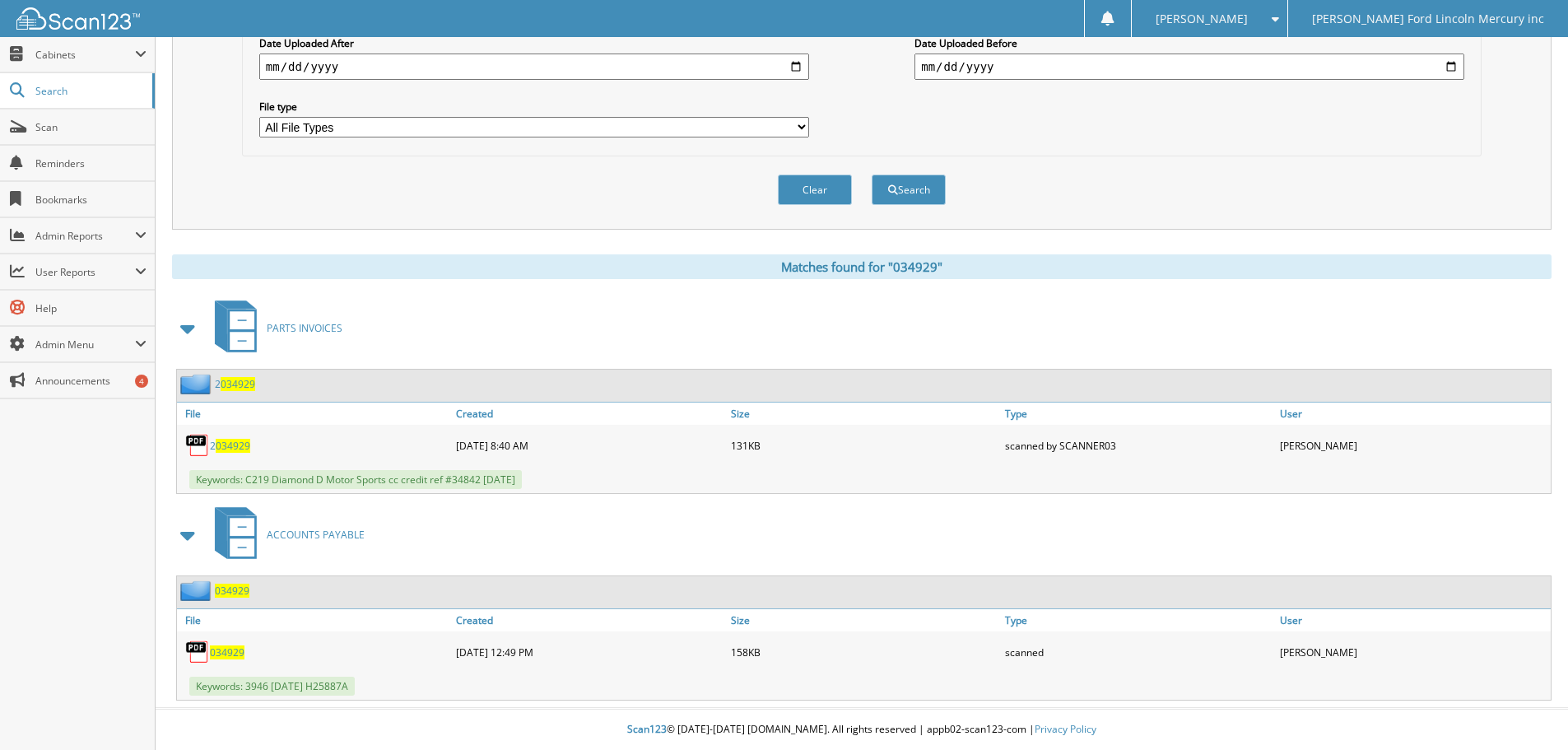
click at [227, 651] on span "034929" at bounding box center [227, 652] width 35 height 14
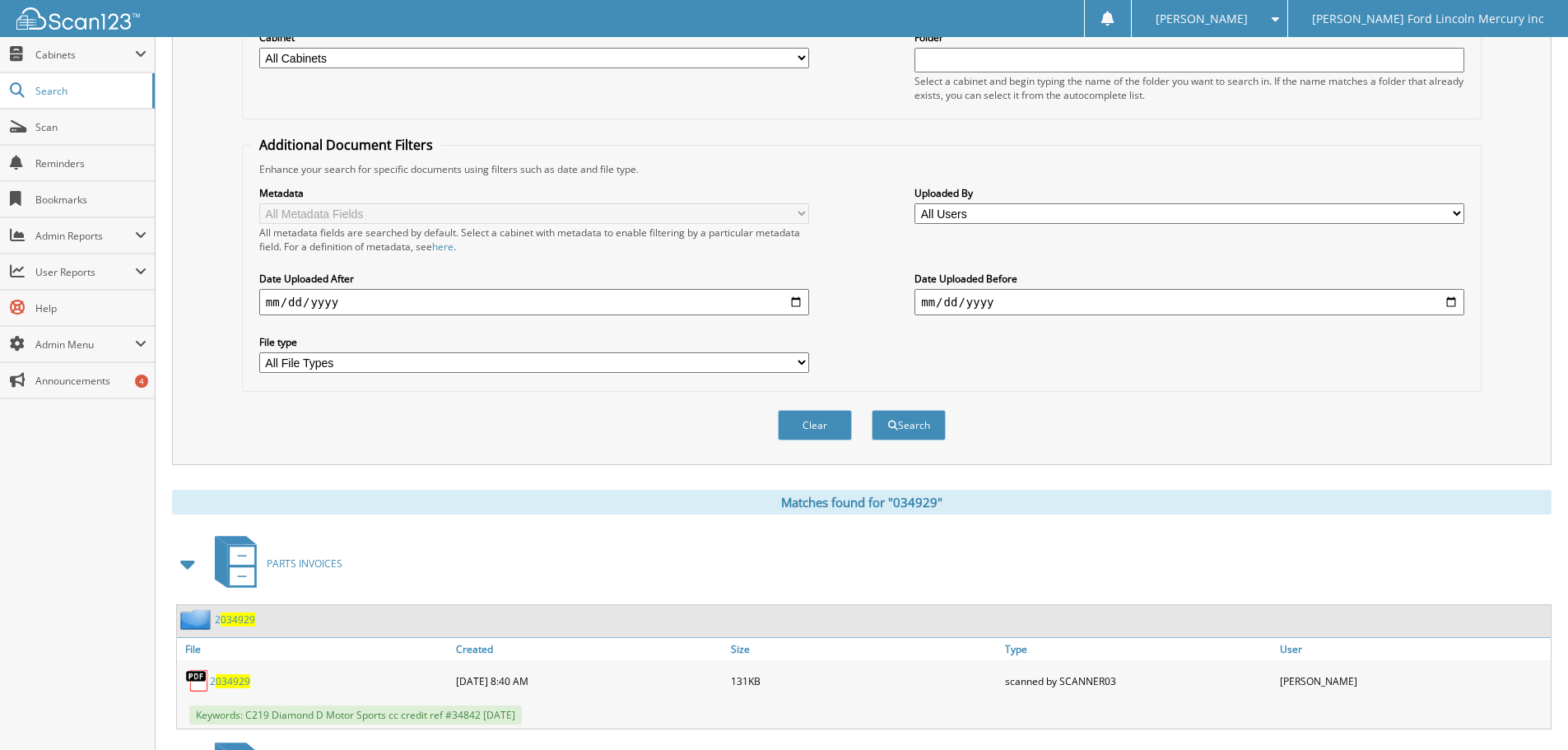
scroll to position [0, 0]
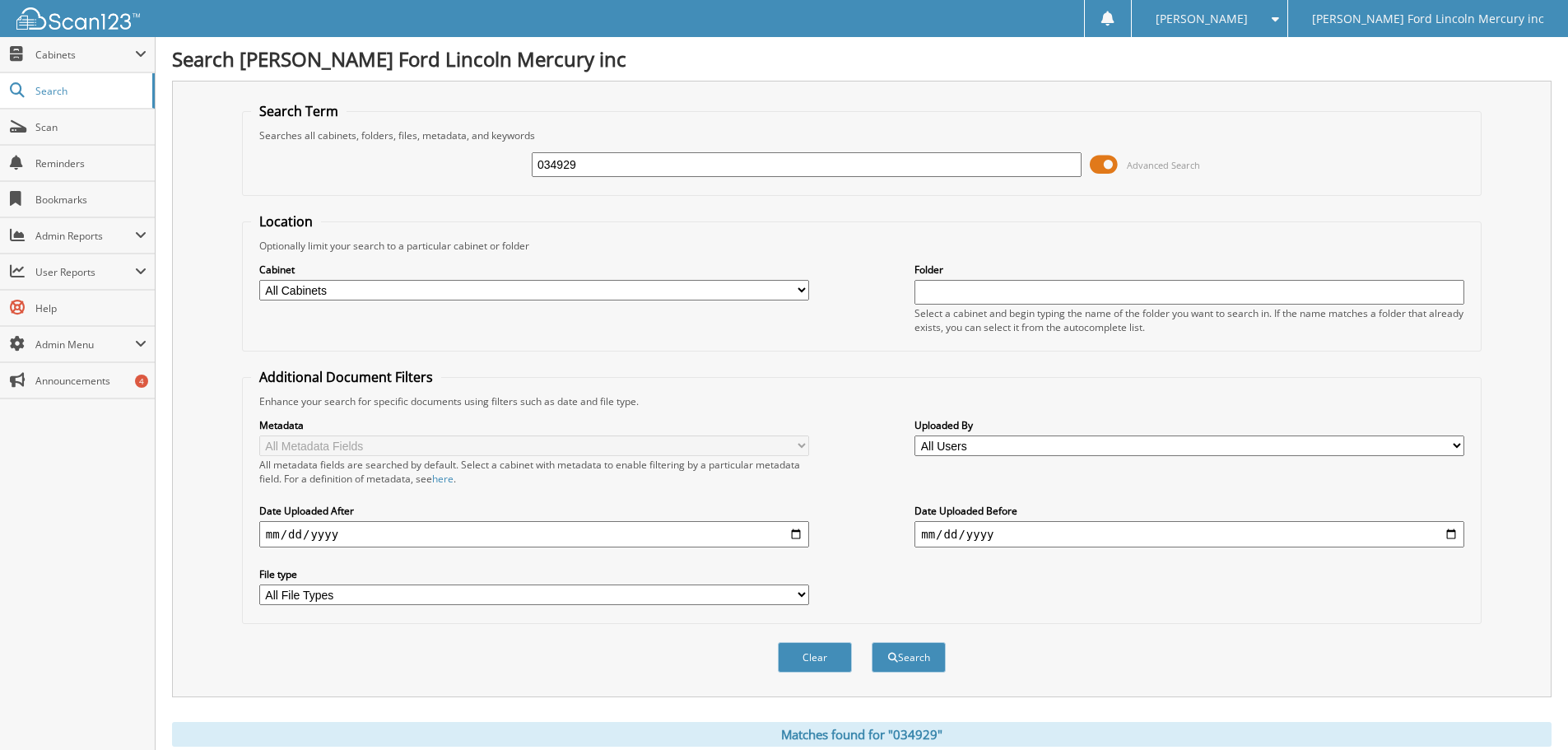
drag, startPoint x: 598, startPoint y: 161, endPoint x: 405, endPoint y: 135, distance: 194.7
click at [448, 143] on div "034929 Advanced Search" at bounding box center [861, 165] width 1221 height 44
type input "34116"
click at [871, 643] on button "Search" at bounding box center [908, 658] width 74 height 30
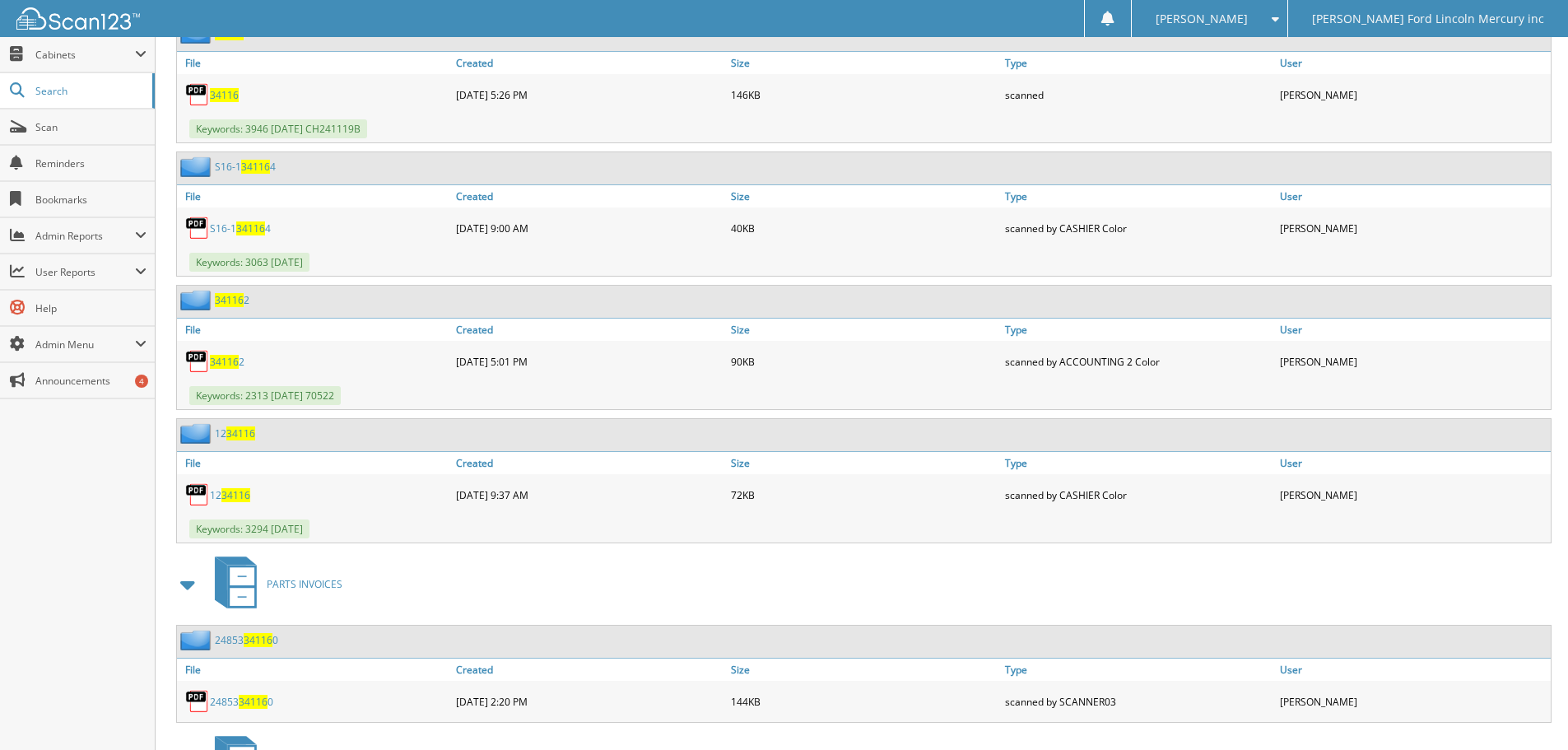
scroll to position [2224, 0]
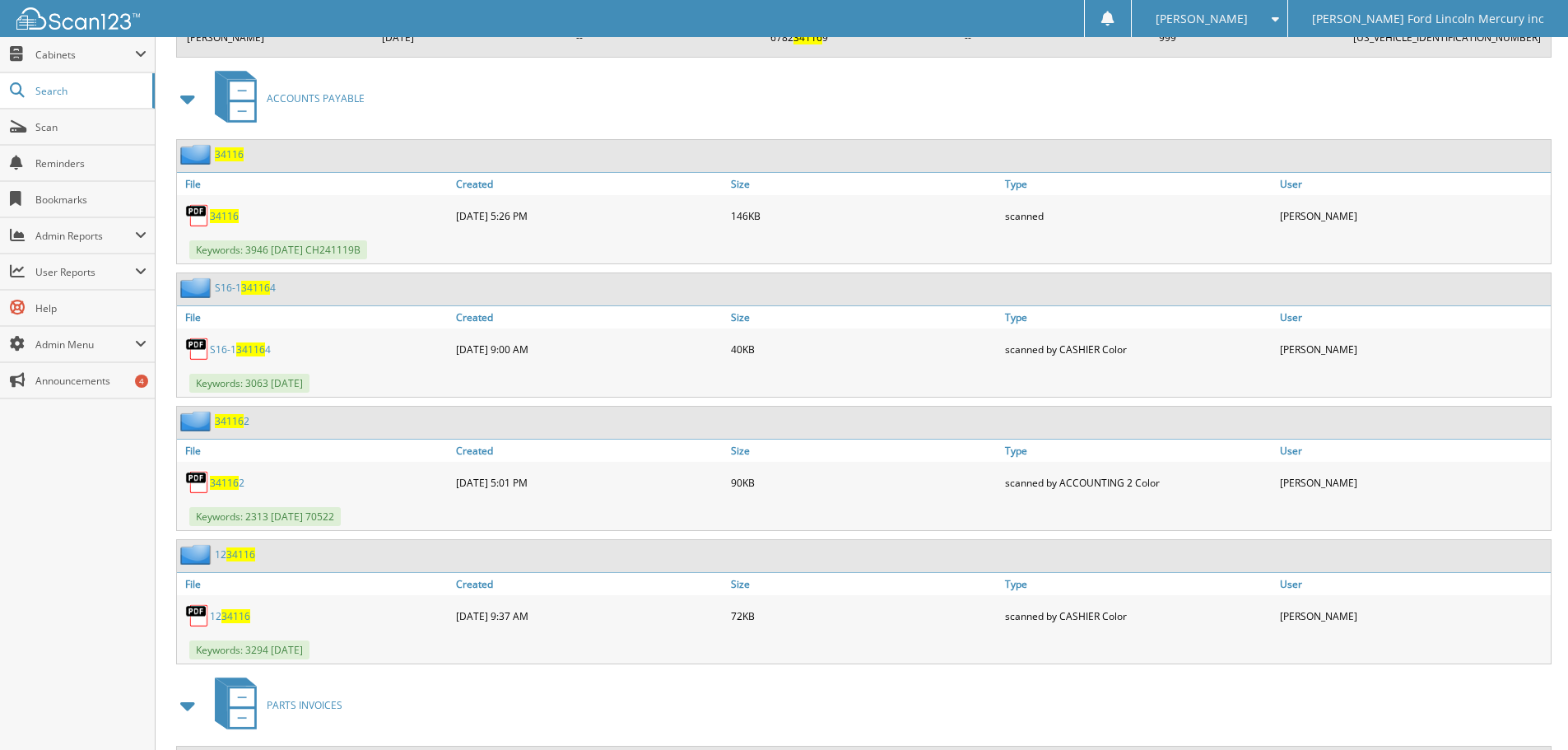
click at [228, 216] on span "34116" at bounding box center [224, 216] width 29 height 14
